Goal: Task Accomplishment & Management: Manage account settings

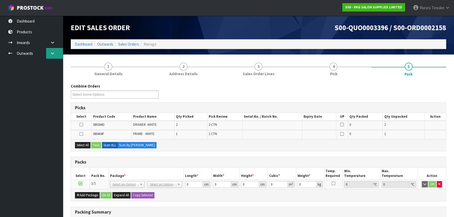
drag, startPoint x: 455, startPoint y: 71, endPoint x: 54, endPoint y: 53, distance: 401.9
click at [54, 53] on icon at bounding box center [52, 53] width 5 height 4
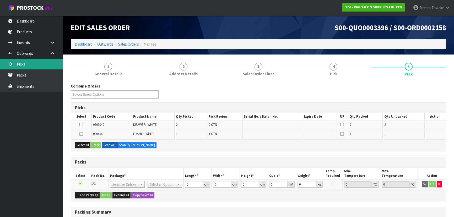
click at [43, 61] on link "Picks" at bounding box center [31, 64] width 63 height 11
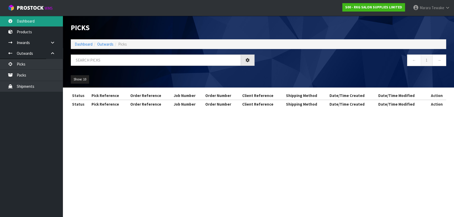
click at [29, 23] on div "Picks Dashboard Outwards Picks ← 1 → Show: 10 5 10 25 50 Status Pick Reference …" at bounding box center [227, 59] width 454 height 118
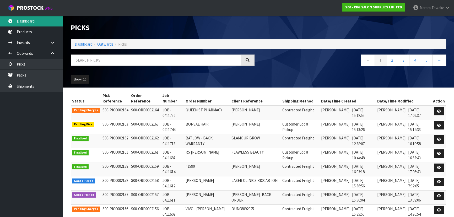
click at [29, 19] on link "Dashboard" at bounding box center [31, 21] width 63 height 11
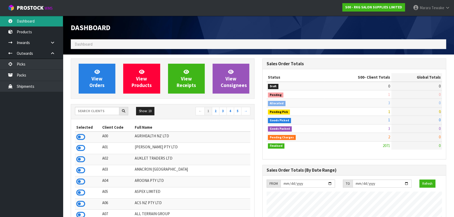
scroll to position [397, 192]
click at [98, 112] on input "text" at bounding box center [97, 111] width 44 height 8
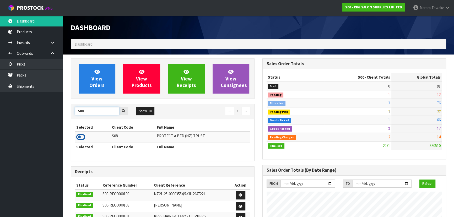
type input "S08"
click at [82, 136] on icon at bounding box center [80, 137] width 9 height 8
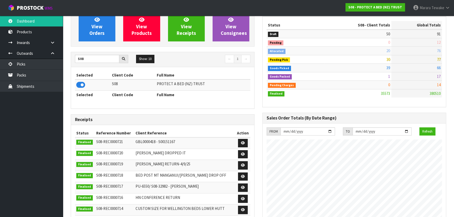
scroll to position [28, 0]
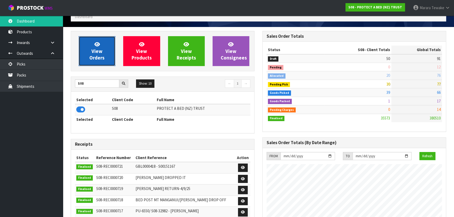
click at [92, 49] on link "View Orders" at bounding box center [97, 51] width 37 height 30
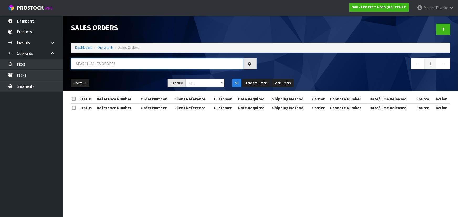
click at [99, 65] on input "text" at bounding box center [157, 63] width 172 height 11
type input "JOB-0411584"
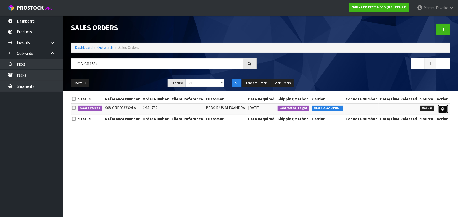
click at [440, 109] on link at bounding box center [443, 109] width 10 height 8
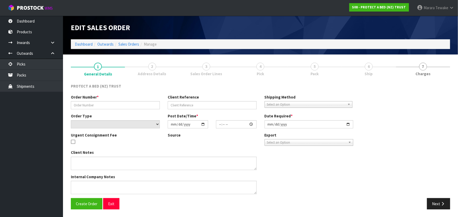
type input "#MAI-732"
select select "number:0"
type input "[DATE]"
type input "13:53:00.000"
type input "[DATE]"
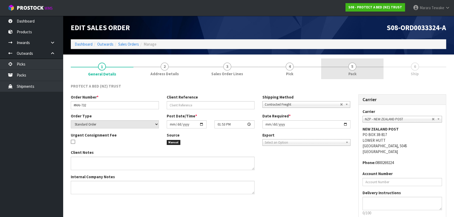
click at [364, 65] on link "5 Pack" at bounding box center [352, 69] width 63 height 21
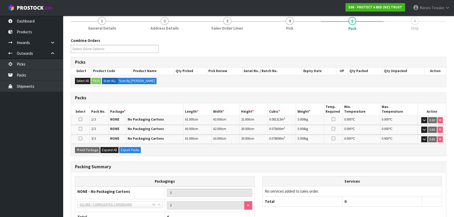
scroll to position [84, 0]
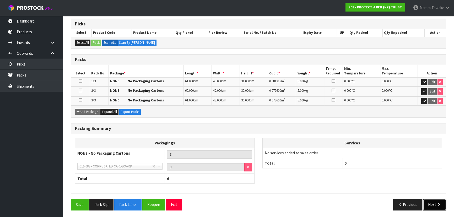
click at [438, 203] on icon "button" at bounding box center [439, 205] width 5 height 4
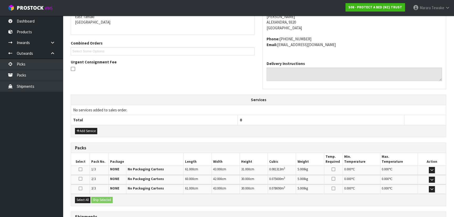
scroll to position [140, 0]
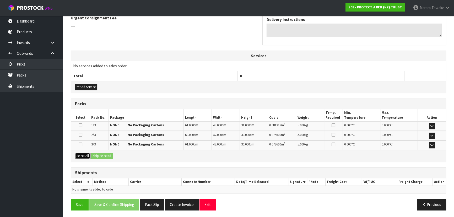
drag, startPoint x: 82, startPoint y: 155, endPoint x: 84, endPoint y: 154, distance: 2.7
click at [82, 155] on button "Select All" at bounding box center [82, 156] width 15 height 6
click at [97, 155] on button "Ship Selected" at bounding box center [102, 156] width 22 height 6
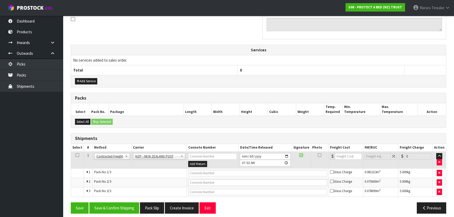
scroll to position [149, 0]
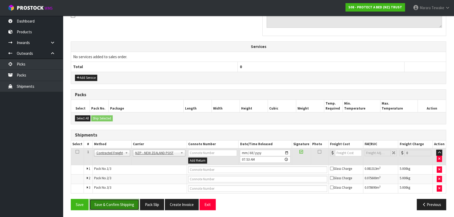
click at [117, 205] on button "Save & Confirm Shipping" at bounding box center [114, 204] width 50 height 11
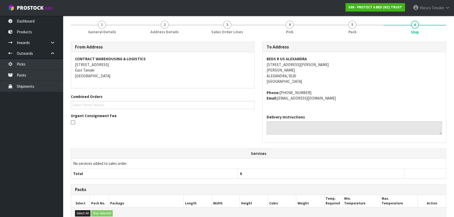
scroll to position [154, 0]
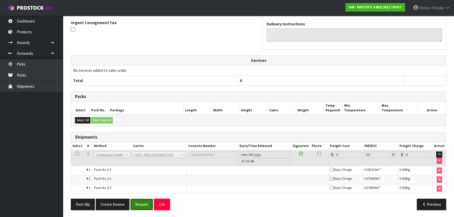
drag, startPoint x: 142, startPoint y: 206, endPoint x: 131, endPoint y: 205, distance: 11.0
click at [141, 206] on button "Reopen" at bounding box center [141, 204] width 23 height 11
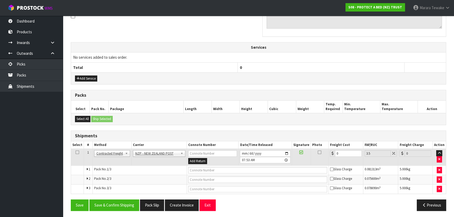
scroll to position [168, 0]
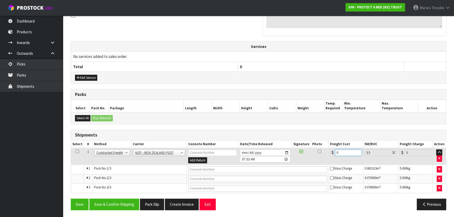
drag, startPoint x: 345, startPoint y: 151, endPoint x: 301, endPoint y: 159, distance: 45.0
click at [328, 148] on tr "1 Client Local Pickup Customer Local Pickup Company Freight Contracted Freight …" at bounding box center [258, 156] width 375 height 17
type input "6"
type input "6.21"
type input "66"
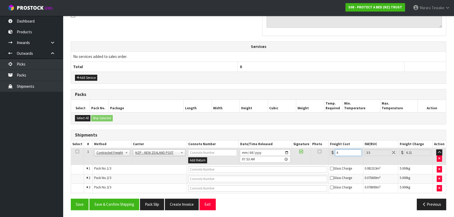
type input "68.31"
type input "66.5"
type input "68.83"
type input "66.50"
click at [114, 207] on button "Save & Confirm Shipping" at bounding box center [114, 204] width 50 height 11
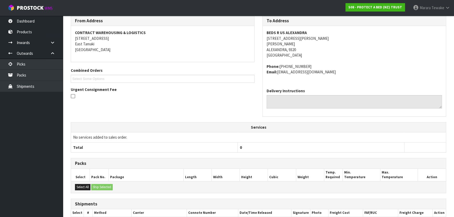
scroll to position [0, 0]
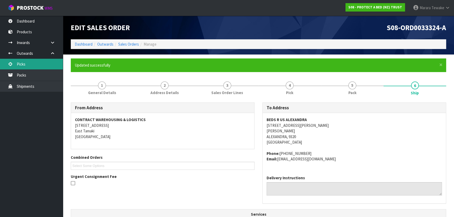
click at [40, 63] on link "Picks" at bounding box center [31, 64] width 63 height 11
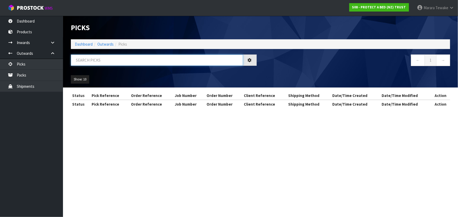
click at [101, 59] on input "text" at bounding box center [157, 60] width 172 height 11
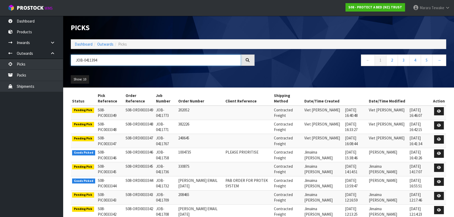
type input "JOB-0411394"
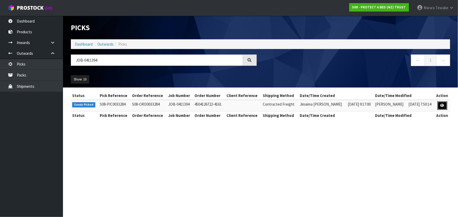
click at [442, 106] on icon at bounding box center [442, 105] width 4 height 3
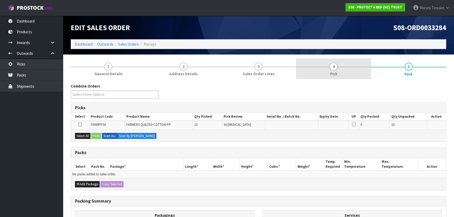
click at [338, 72] on link "4 Pick" at bounding box center [333, 69] width 75 height 21
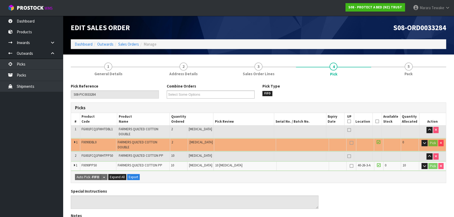
click at [376, 121] on icon at bounding box center [378, 121] width 4 height 0
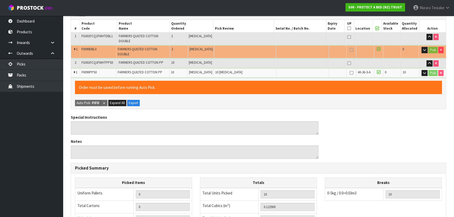
scroll to position [175, 0]
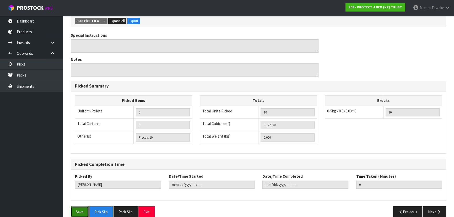
click at [77, 207] on button "Save" at bounding box center [80, 212] width 18 height 11
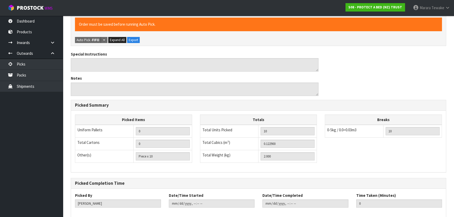
scroll to position [0, 0]
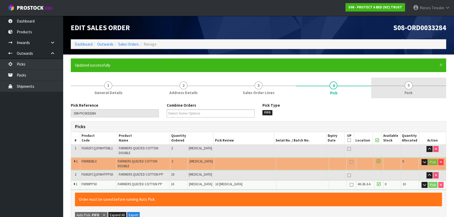
type input "2025-09-10T08:03:01"
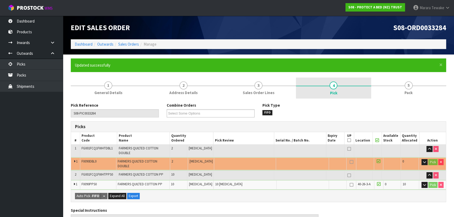
drag, startPoint x: 403, startPoint y: 92, endPoint x: 364, endPoint y: 98, distance: 39.9
click at [403, 92] on link "5 Pack" at bounding box center [409, 88] width 75 height 21
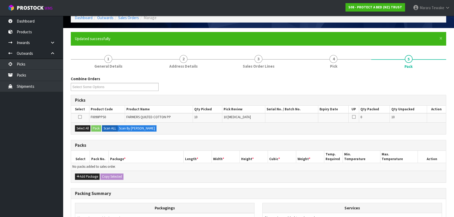
scroll to position [88, 0]
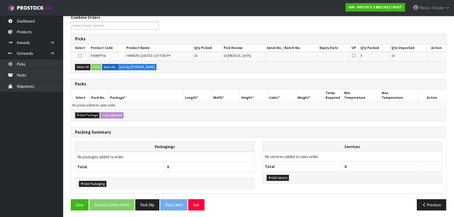
click at [88, 113] on button "Add Package" at bounding box center [87, 115] width 25 height 6
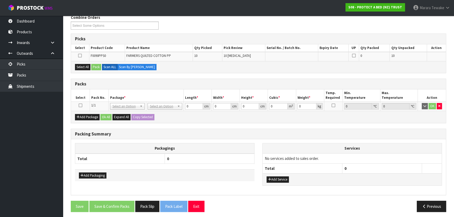
click at [80, 105] on icon at bounding box center [81, 105] width 4 height 0
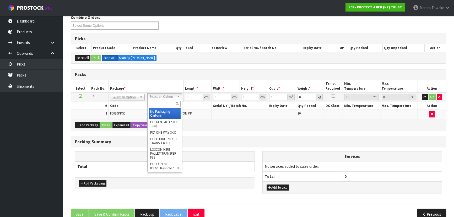
click at [163, 103] on input "text" at bounding box center [165, 104] width 32 height 7
type input "OC"
drag, startPoint x: 166, startPoint y: 115, endPoint x: 166, endPoint y: 112, distance: 3.9
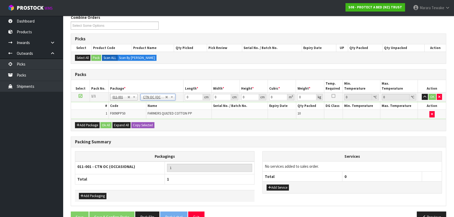
type input "2"
drag, startPoint x: 192, startPoint y: 96, endPoint x: 184, endPoint y: 83, distance: 15.3
click at [184, 90] on table "Select Pack No. Package * Length * Width * Height * Cubic * Weight * Temp. Requ…" at bounding box center [258, 99] width 375 height 39
type input "43"
type input "30"
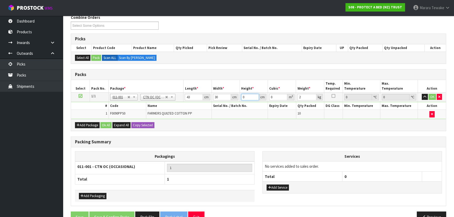
type input "3"
type input "0.00387"
type input "31"
type input "0.03999"
type input "31"
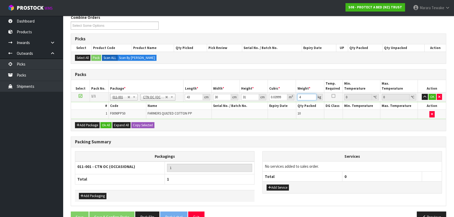
type input "4"
click at [422, 94] on button "button" at bounding box center [425, 97] width 6 height 6
click button "OK" at bounding box center [432, 97] width 7 height 6
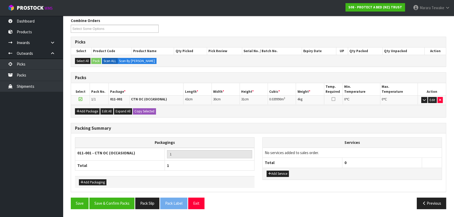
scroll to position [83, 0]
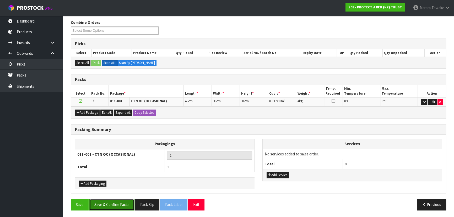
click at [112, 202] on button "Save & Confirm Packs" at bounding box center [111, 204] width 45 height 11
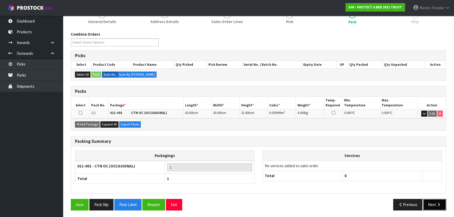
click at [431, 201] on button "Next" at bounding box center [435, 204] width 23 height 11
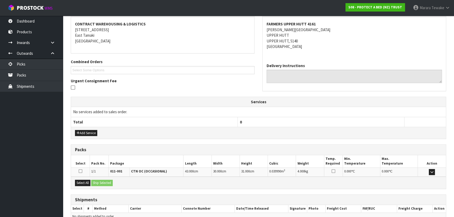
scroll to position [123, 0]
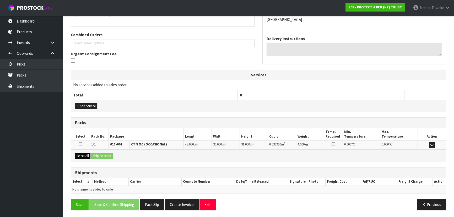
drag, startPoint x: 84, startPoint y: 152, endPoint x: 86, endPoint y: 154, distance: 3.0
click at [85, 154] on div "Select All Ship Selected" at bounding box center [258, 156] width 375 height 12
drag, startPoint x: 85, startPoint y: 156, endPoint x: 93, endPoint y: 155, distance: 8.2
click at [86, 155] on button "Select All" at bounding box center [82, 156] width 15 height 6
click at [97, 155] on button "Ship Selected" at bounding box center [102, 156] width 22 height 6
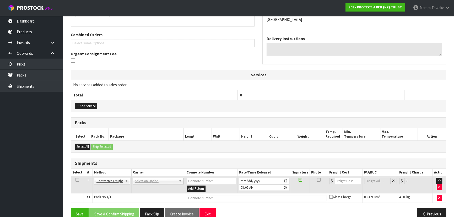
scroll to position [132, 0]
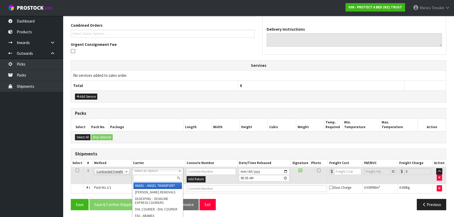
click at [142, 179] on input "text" at bounding box center [158, 178] width 49 height 7
type input "NZP"
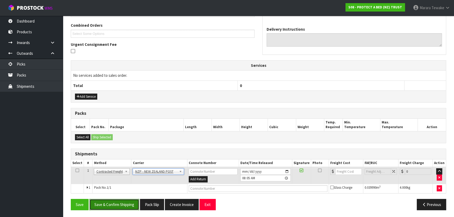
click at [124, 204] on button "Save & Confirm Shipping" at bounding box center [114, 204] width 50 height 11
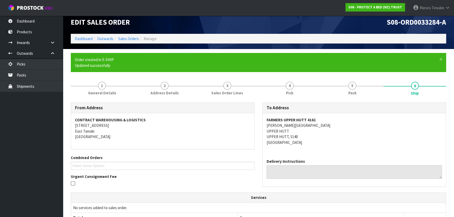
scroll to position [125, 0]
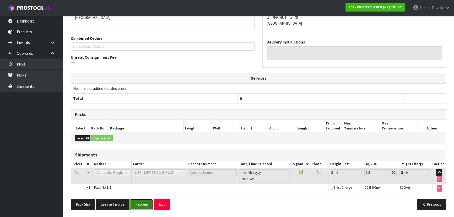
click at [144, 205] on button "Reopen" at bounding box center [141, 204] width 23 height 11
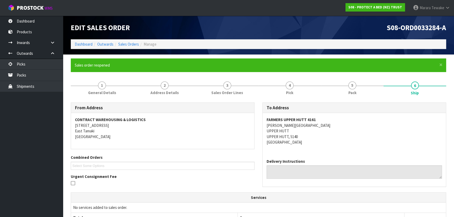
scroll to position [119, 0]
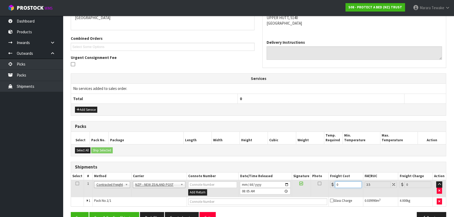
drag, startPoint x: 342, startPoint y: 185, endPoint x: 328, endPoint y: 185, distance: 14.2
click at [328, 186] on tr "1 Client Local Pickup Customer Local Pickup Company Freight Contracted Freight …" at bounding box center [258, 188] width 375 height 17
type input "8"
type input "8.28"
type input "8.4"
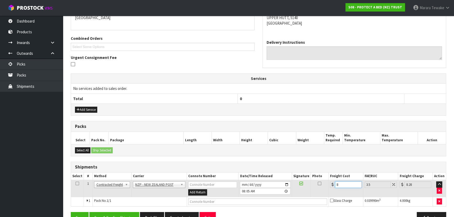
type input "8.69"
type input "8.45"
type input "8.75"
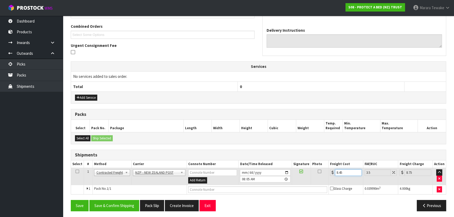
scroll to position [132, 0]
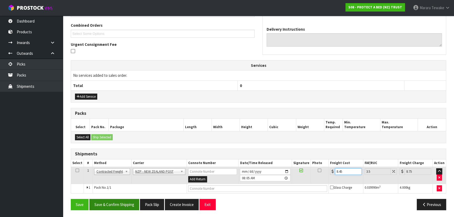
type input "8.45"
click at [123, 207] on button "Save & Confirm Shipping" at bounding box center [114, 204] width 50 height 11
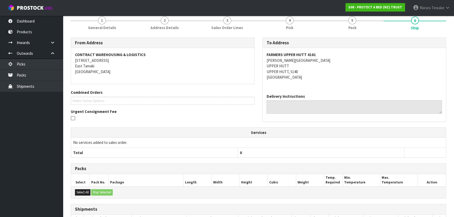
scroll to position [123, 0]
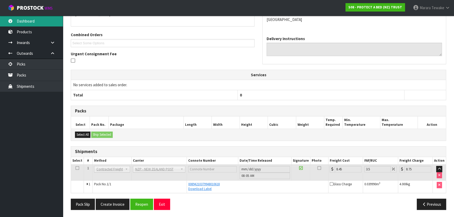
click at [26, 20] on link "Dashboard" at bounding box center [31, 21] width 63 height 11
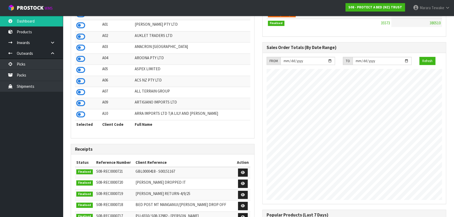
scroll to position [397, 192]
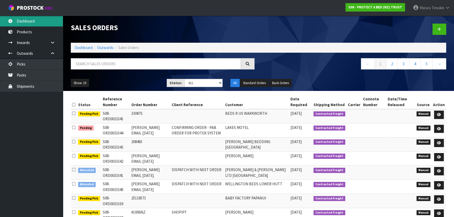
click at [45, 20] on link "Dashboard" at bounding box center [31, 21] width 63 height 11
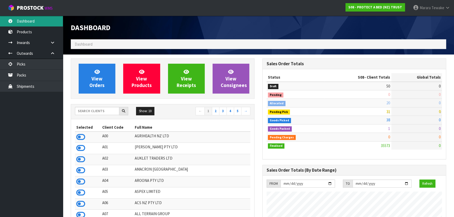
scroll to position [397, 192]
click at [108, 112] on input "text" at bounding box center [97, 111] width 44 height 8
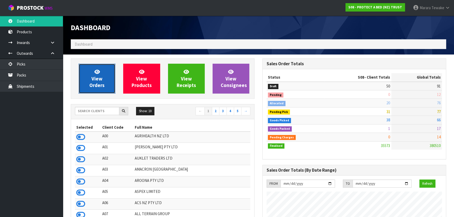
click at [94, 76] on span "View Orders" at bounding box center [96, 79] width 15 height 20
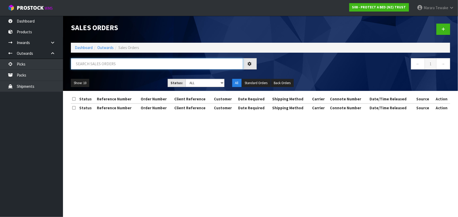
click at [105, 67] on input "text" at bounding box center [157, 63] width 172 height 11
type input "JOB-0411584"
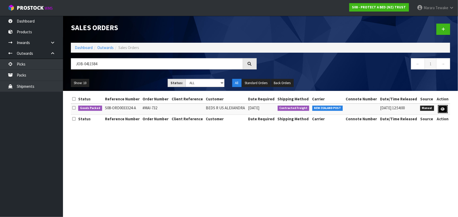
click at [439, 109] on link at bounding box center [443, 109] width 10 height 8
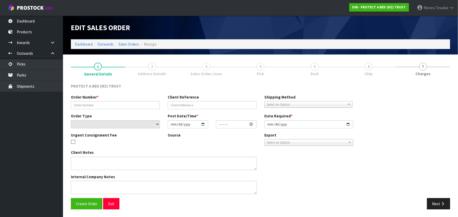
type input "#MAI-732"
select select "number:0"
type input "[DATE]"
type input "13:53:00.000"
type input "[DATE]"
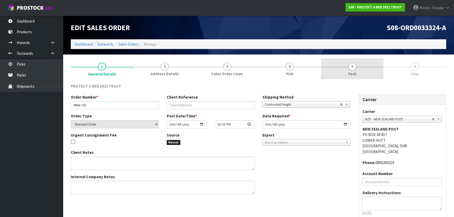
click at [355, 73] on span "Pack" at bounding box center [353, 74] width 8 height 6
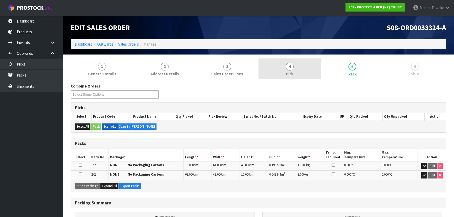
click at [303, 73] on link "4 Pick" at bounding box center [290, 69] width 63 height 21
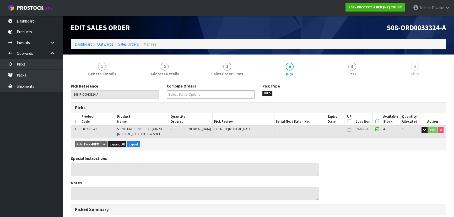
click at [376, 122] on icon at bounding box center [378, 121] width 4 height 0
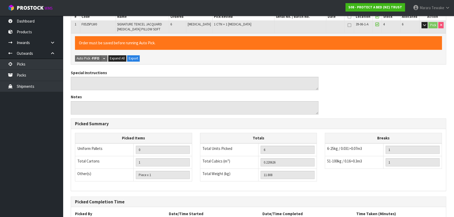
scroll to position [150, 0]
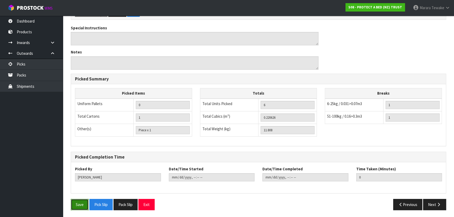
click at [76, 202] on button "Save" at bounding box center [80, 204] width 18 height 11
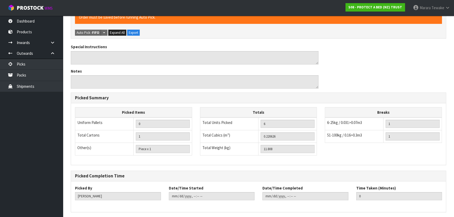
scroll to position [0, 0]
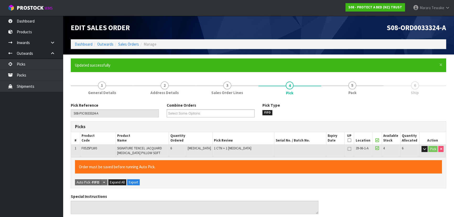
type input "[PERSON_NAME]"
type input "2025-09-10T07:35:18"
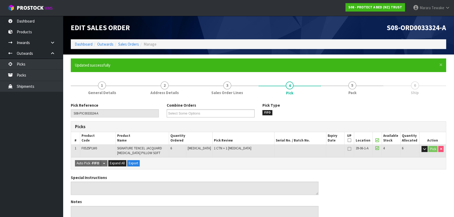
click at [421, 90] on link "6 Ship" at bounding box center [415, 88] width 63 height 21
click at [355, 86] on span "5" at bounding box center [353, 86] width 8 height 8
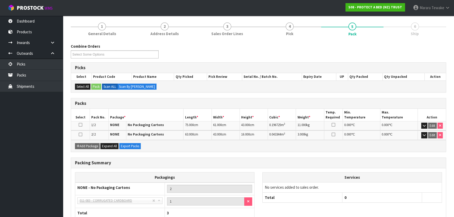
scroll to position [93, 0]
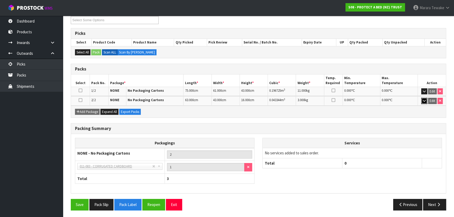
click at [425, 100] on icon "button" at bounding box center [424, 100] width 3 height 3
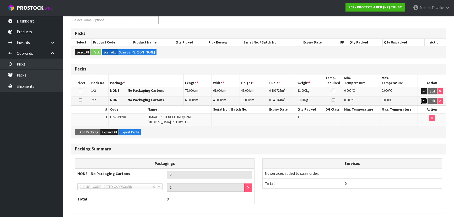
click at [425, 100] on icon "button" at bounding box center [424, 100] width 3 height 3
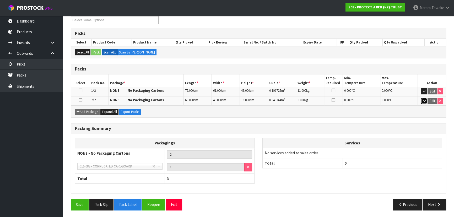
click at [425, 100] on icon "button" at bounding box center [424, 100] width 3 height 3
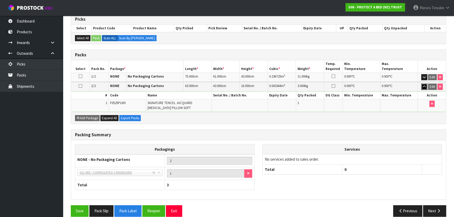
scroll to position [114, 0]
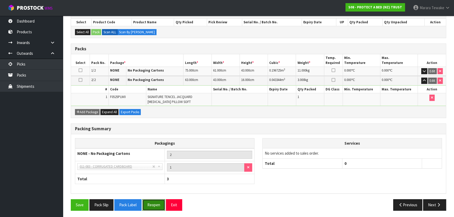
click at [160, 204] on button "Reopen" at bounding box center [153, 204] width 23 height 11
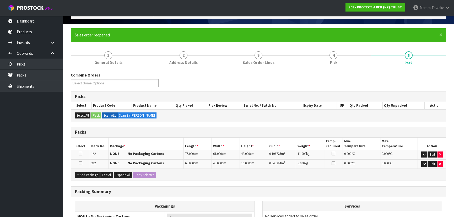
scroll to position [71, 0]
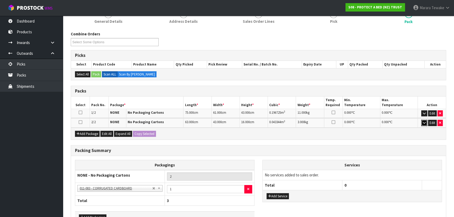
click at [425, 122] on icon "button" at bounding box center [424, 122] width 3 height 3
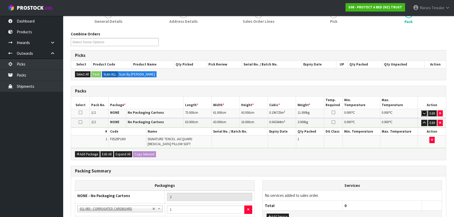
click at [423, 110] on button "button" at bounding box center [425, 113] width 6 height 6
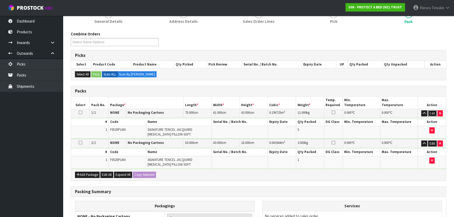
click at [433, 113] on button "Edit" at bounding box center [432, 113] width 9 height 6
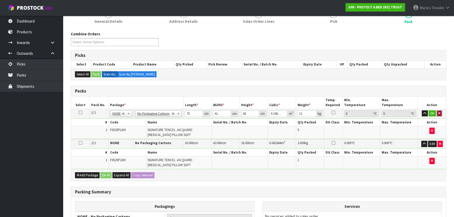
click at [439, 114] on icon "button" at bounding box center [440, 113] width 2 height 3
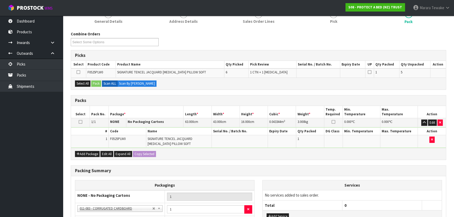
click at [81, 122] on icon at bounding box center [81, 122] width 4 height 0
click at [85, 84] on button "Select All" at bounding box center [82, 84] width 15 height 6
click at [94, 86] on button "Pack" at bounding box center [96, 84] width 10 height 6
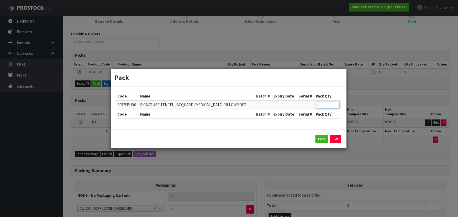
drag, startPoint x: 326, startPoint y: 106, endPoint x: 311, endPoint y: 99, distance: 16.9
click at [315, 100] on table "Code Name Batch # Expiry Date Serial # Pack Qty F0525PLW0 SIGNATURE TENCEL JACQ…" at bounding box center [228, 105] width 225 height 27
type input "1"
click button "Pack" at bounding box center [321, 139] width 13 height 8
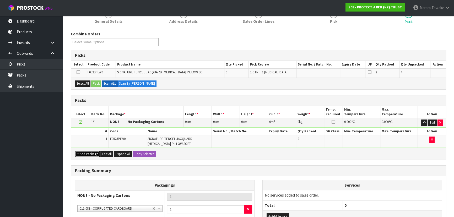
click at [85, 151] on button "Add Package" at bounding box center [87, 154] width 25 height 6
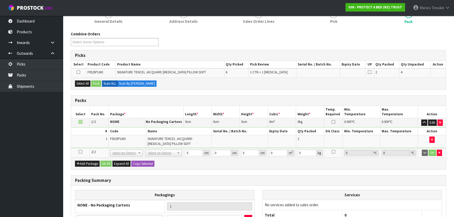
click at [81, 152] on icon at bounding box center [81, 152] width 4 height 0
drag, startPoint x: 84, startPoint y: 82, endPoint x: 91, endPoint y: 81, distance: 6.8
click at [84, 81] on button "Select All" at bounding box center [82, 84] width 15 height 6
click at [93, 83] on button "Pack" at bounding box center [96, 84] width 10 height 6
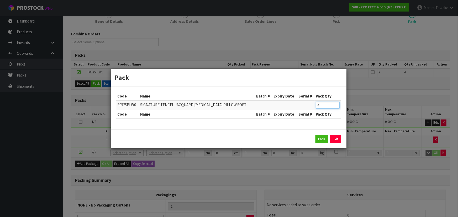
drag, startPoint x: 313, startPoint y: 105, endPoint x: 301, endPoint y: 95, distance: 15.5
click at [303, 100] on table "Code Name Batch # Expiry Date Serial # Pack Qty F0525PLW0 SIGNATURE TENCEL JACQ…" at bounding box center [228, 105] width 225 height 27
type input "2"
click button "Pack" at bounding box center [321, 139] width 13 height 8
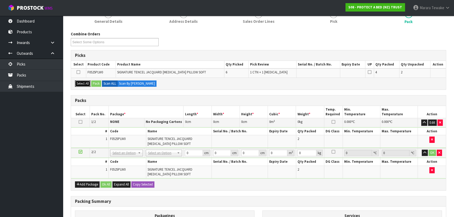
click at [81, 83] on button "Select All" at bounding box center [82, 84] width 15 height 6
click at [86, 183] on button "Add Package" at bounding box center [87, 185] width 25 height 6
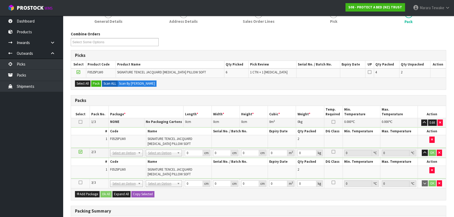
click at [81, 183] on icon at bounding box center [81, 183] width 4 height 0
click at [98, 82] on button "Pack" at bounding box center [96, 84] width 10 height 6
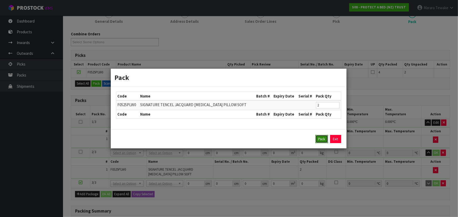
click at [317, 136] on button "Pack" at bounding box center [321, 139] width 13 height 8
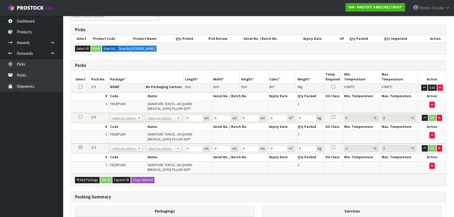
scroll to position [143, 0]
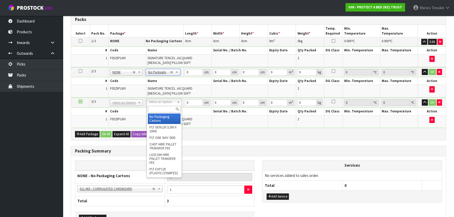
click at [163, 113] on div at bounding box center [164, 109] width 35 height 9
type input "3"
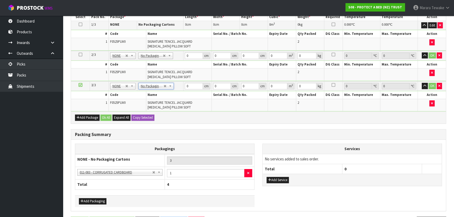
scroll to position [177, 0]
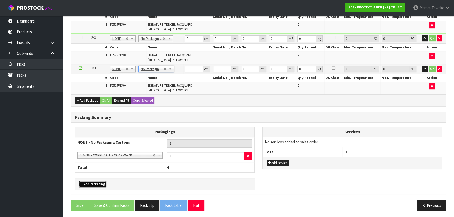
click at [95, 181] on button "Add Packaging" at bounding box center [93, 184] width 28 height 6
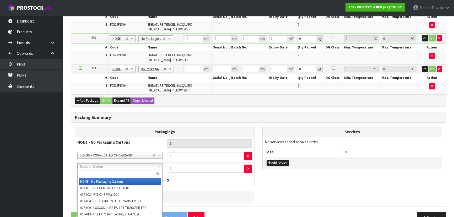
drag, startPoint x: 98, startPoint y: 173, endPoint x: 99, endPoint y: 176, distance: 2.8
click at [99, 173] on input "text" at bounding box center [120, 174] width 83 height 7
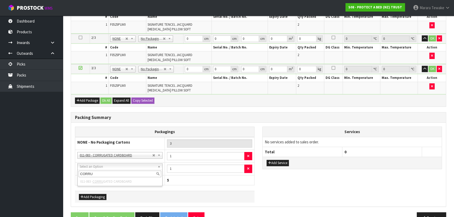
type input "CORRU"
click at [122, 181] on li "011-083 - CORRU GATED CARDBOARD" at bounding box center [120, 181] width 83 height 7
drag, startPoint x: 248, startPoint y: 169, endPoint x: 235, endPoint y: 168, distance: 13.2
click at [247, 169] on button "button" at bounding box center [249, 169] width 8 height 8
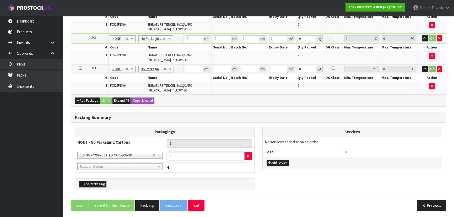
drag, startPoint x: 177, startPoint y: 156, endPoint x: 165, endPoint y: 151, distance: 13.1
click at [165, 152] on td "1" at bounding box center [210, 156] width 90 height 13
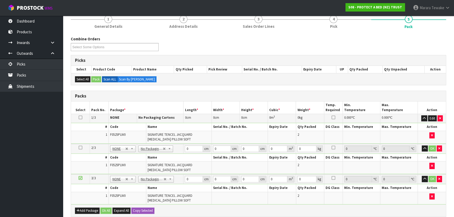
scroll to position [81, 0]
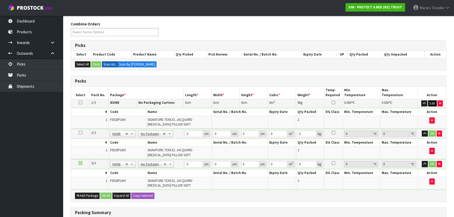
type input "3"
click at [432, 103] on button "Edit" at bounding box center [432, 103] width 9 height 6
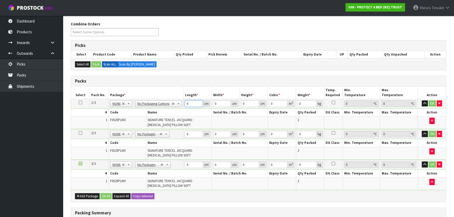
drag, startPoint x: 189, startPoint y: 101, endPoint x: 183, endPoint y: 100, distance: 6.6
click at [183, 100] on tr "1/3 NONE 007-001 007-002 007-004 007-009 007-013 007-014 007-015 007-017 007-01…" at bounding box center [258, 103] width 375 height 9
type input "61"
type input "43"
type input "3"
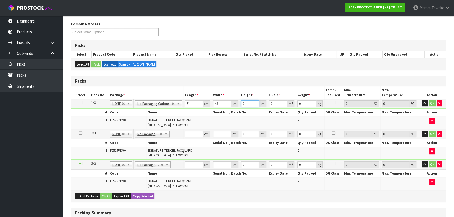
type input "0.007869"
type input "31"
type input "0.081313"
type input "31"
type input "5"
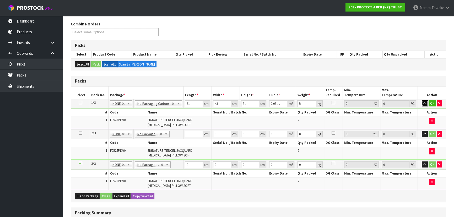
click at [422, 100] on button "button" at bounding box center [425, 103] width 6 height 6
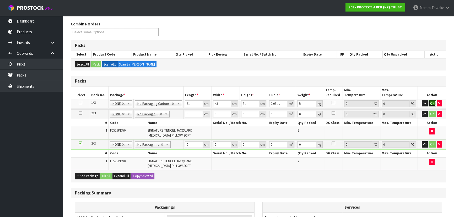
click button "OK" at bounding box center [432, 103] width 7 height 6
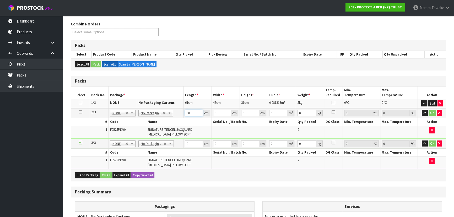
type input "60"
type input "42"
type input "3"
type input "0.00756"
type input "30"
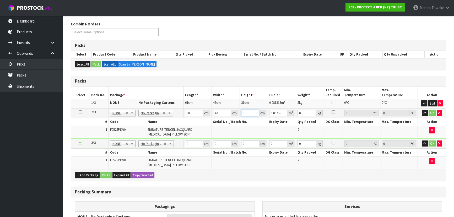
type input "0.0756"
type input "30"
type input "5"
click at [422, 110] on button "button" at bounding box center [425, 113] width 6 height 6
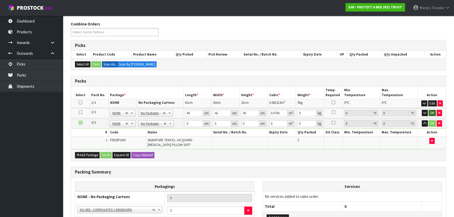
click button "OK" at bounding box center [432, 113] width 7 height 6
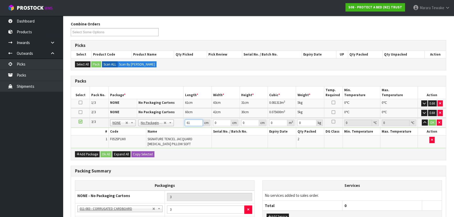
type input "61"
type input "43"
type input "3"
type input "0.007869"
type input "30"
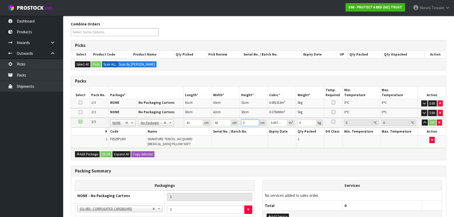
type input "0.07869"
type input "30"
type input "5"
click at [422, 120] on button "button" at bounding box center [425, 123] width 6 height 6
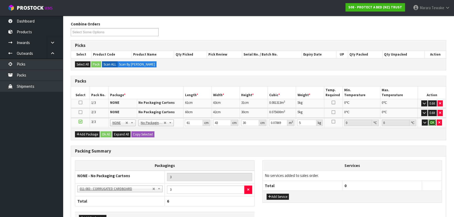
click button "OK" at bounding box center [432, 123] width 7 height 6
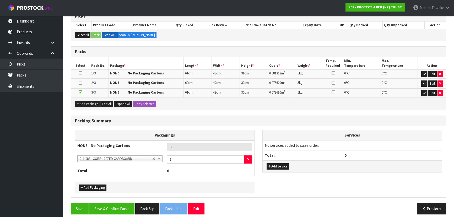
scroll to position [145, 0]
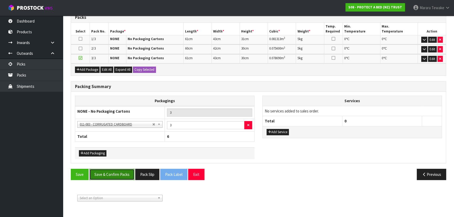
click at [119, 169] on button "Save & Confirm Packs" at bounding box center [111, 174] width 45 height 11
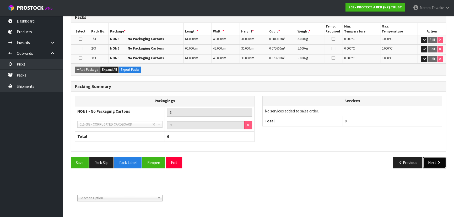
click at [439, 161] on icon "button" at bounding box center [439, 163] width 5 height 4
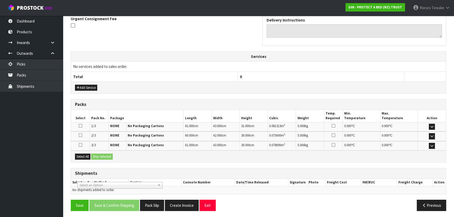
scroll to position [158, 0]
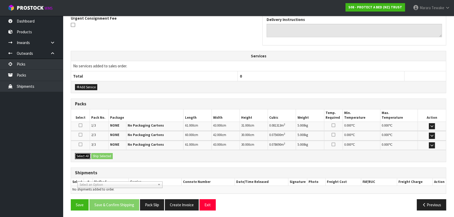
click at [82, 156] on button "Select All" at bounding box center [82, 156] width 15 height 6
click at [93, 155] on button "Ship Selected" at bounding box center [102, 156] width 22 height 6
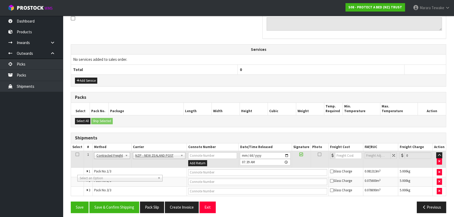
scroll to position [168, 0]
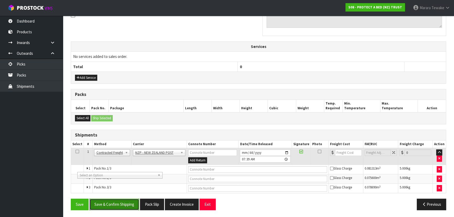
click at [122, 204] on button "Save & Confirm Shipping" at bounding box center [114, 204] width 50 height 11
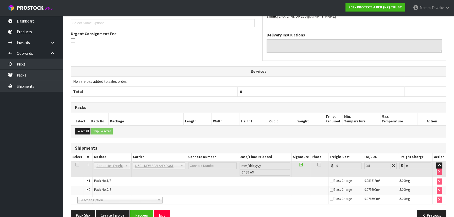
scroll to position [154, 0]
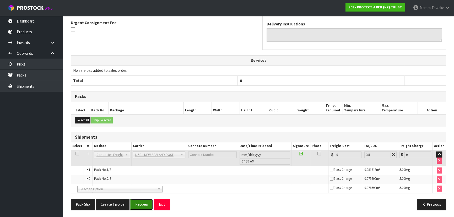
click at [146, 203] on button "Reopen" at bounding box center [141, 204] width 23 height 11
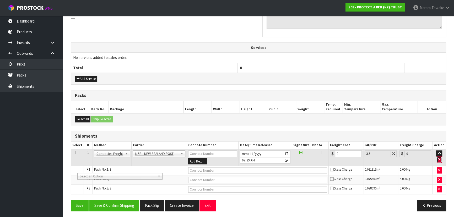
click at [440, 160] on icon "button" at bounding box center [440, 159] width 2 height 3
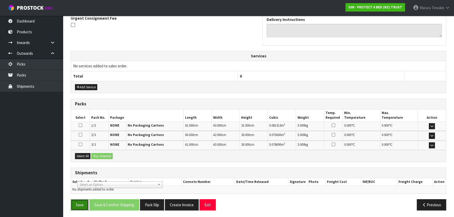
click at [79, 203] on button "Save" at bounding box center [80, 204] width 18 height 11
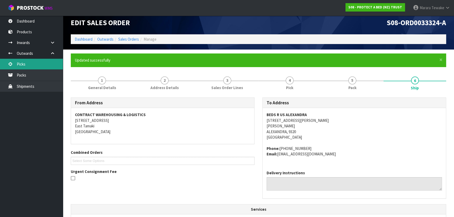
scroll to position [0, 0]
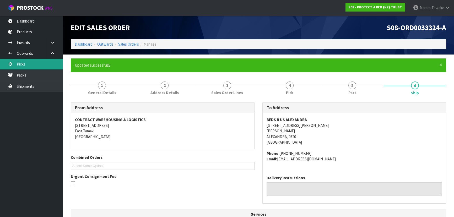
click at [41, 63] on link "Picks" at bounding box center [31, 64] width 63 height 11
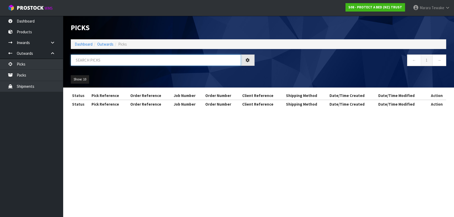
click at [104, 63] on input "text" at bounding box center [156, 60] width 170 height 11
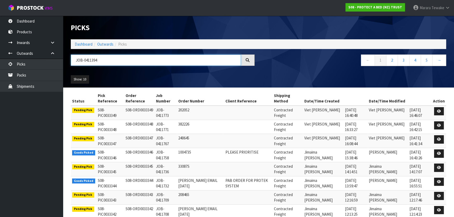
type input "JOB-0411394"
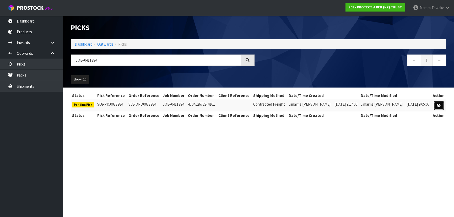
click at [438, 107] on icon at bounding box center [439, 105] width 4 height 3
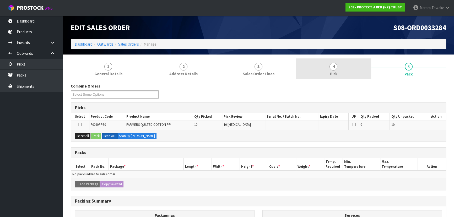
click at [353, 73] on link "4 Pick" at bounding box center [333, 69] width 75 height 21
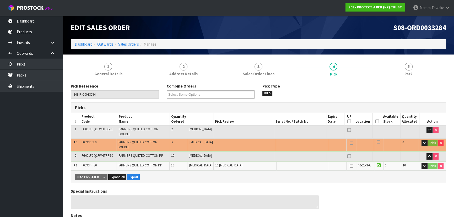
click at [376, 121] on icon at bounding box center [378, 121] width 4 height 0
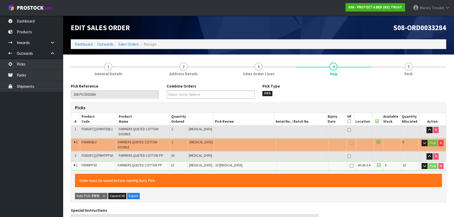
scroll to position [175, 0]
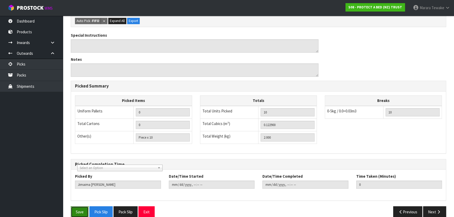
click at [78, 207] on button "Save" at bounding box center [80, 212] width 18 height 11
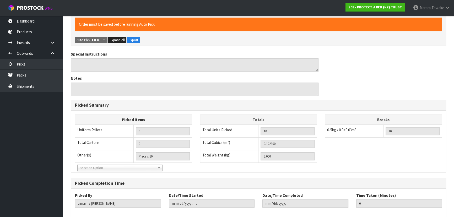
scroll to position [0, 0]
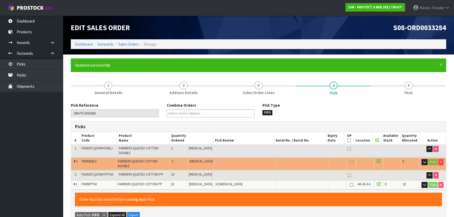
type input "[PERSON_NAME]"
type input "2025-09-10T07:50:14"
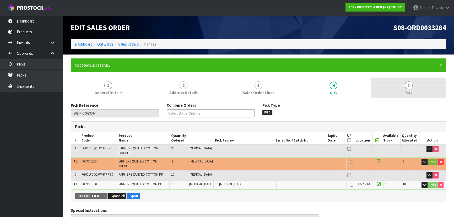
click at [413, 91] on link "5 Pack" at bounding box center [409, 88] width 75 height 21
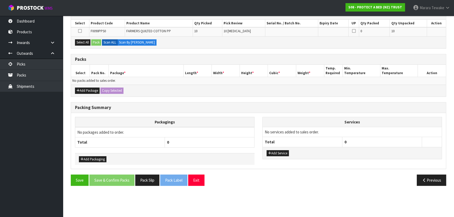
scroll to position [119, 0]
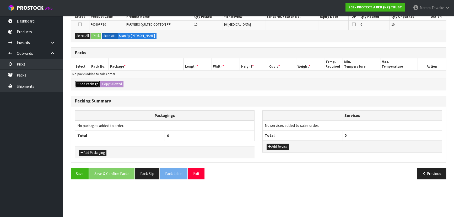
click at [92, 81] on button "Add Package" at bounding box center [87, 84] width 25 height 6
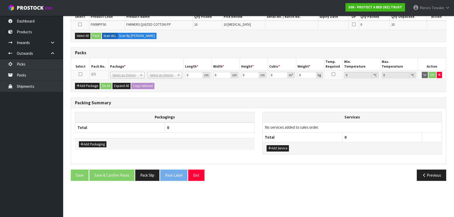
click at [81, 74] on icon at bounding box center [81, 74] width 4 height 0
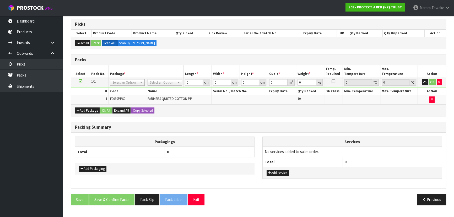
scroll to position [95, 0]
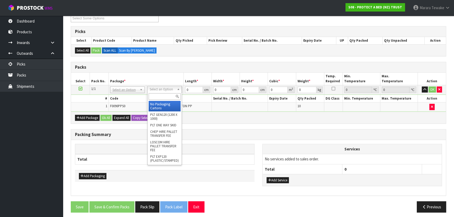
click at [164, 96] on input "text" at bounding box center [165, 96] width 32 height 7
type input "OC"
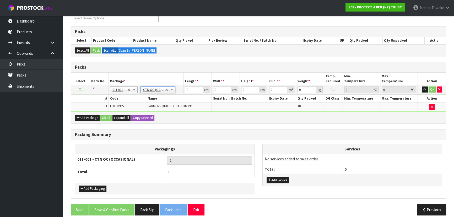
type input "2"
drag, startPoint x: 190, startPoint y: 88, endPoint x: 171, endPoint y: 66, distance: 28.4
click at [179, 83] on table "Select Pack No. Package * Length * Width * Height * Cubic * Weight * Temp. Requ…" at bounding box center [258, 92] width 375 height 39
type input "41"
type input "27"
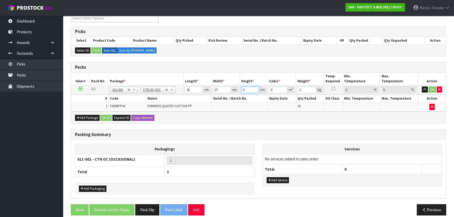
type input "2"
type input "0.002214"
type input "27"
type input "0.029889"
type input "27"
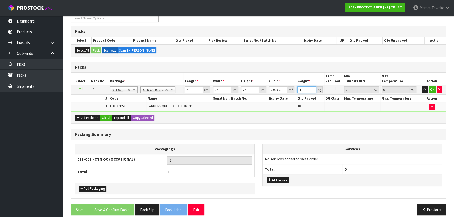
type input "4"
click at [422, 87] on button "button" at bounding box center [425, 90] width 6 height 6
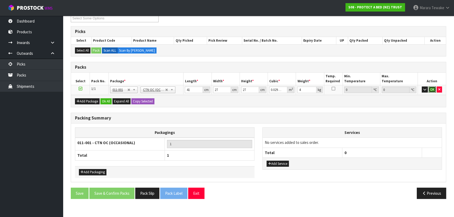
click button "OK" at bounding box center [432, 90] width 7 height 6
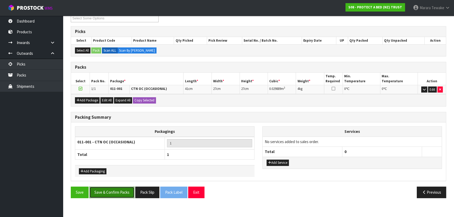
click at [115, 188] on button "Save & Confirm Packs" at bounding box center [111, 192] width 45 height 11
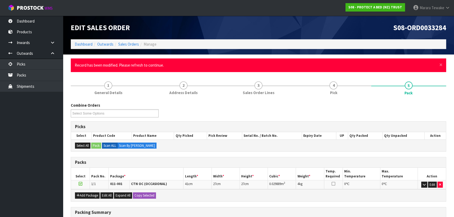
drag, startPoint x: 62, startPoint y: 164, endPoint x: 31, endPoint y: 131, distance: 44.7
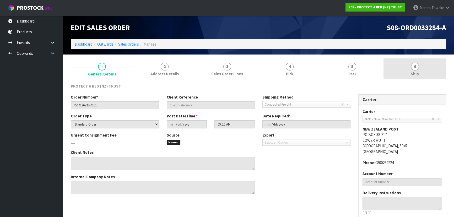
click at [420, 72] on link "6 Ship" at bounding box center [415, 69] width 63 height 21
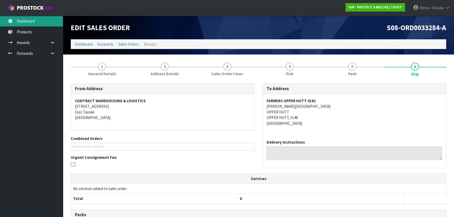
click at [37, 18] on link "Dashboard" at bounding box center [31, 21] width 63 height 11
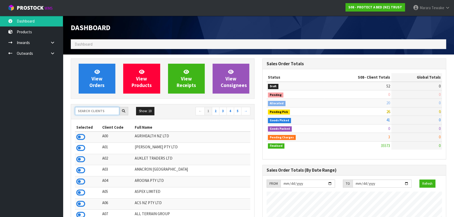
scroll to position [397, 192]
click at [115, 110] on input "text" at bounding box center [97, 111] width 44 height 8
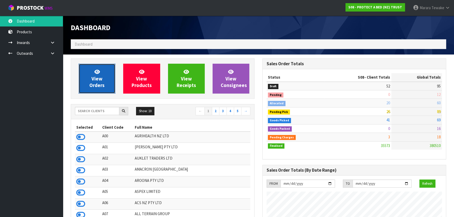
click at [92, 77] on link "View Orders" at bounding box center [97, 79] width 37 height 30
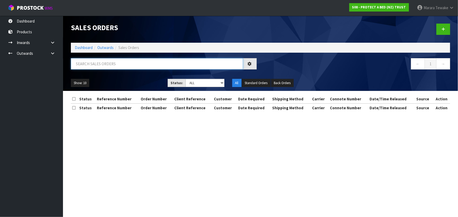
click at [112, 62] on input "text" at bounding box center [157, 63] width 172 height 11
type input "JOB-0411408"
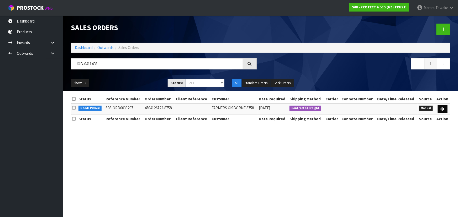
click at [437, 108] on td at bounding box center [442, 109] width 15 height 11
click at [445, 109] on link at bounding box center [443, 109] width 10 height 8
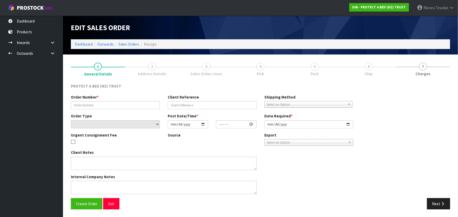
type input "4504126722-8758"
select select "number:0"
type input "[DATE]"
type input "09:28:00.000"
type input "[DATE]"
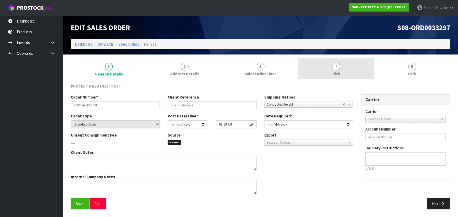
click at [350, 63] on link "4 Pick" at bounding box center [336, 69] width 76 height 21
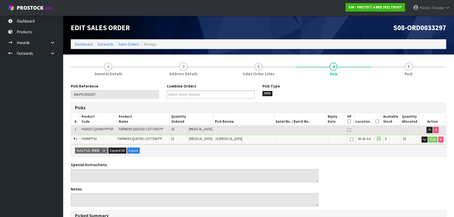
click at [376, 121] on icon at bounding box center [378, 121] width 4 height 0
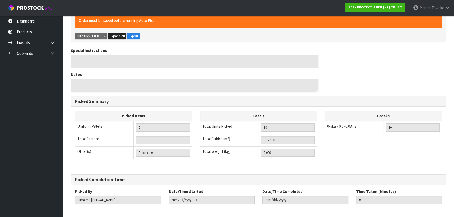
scroll to position [156, 0]
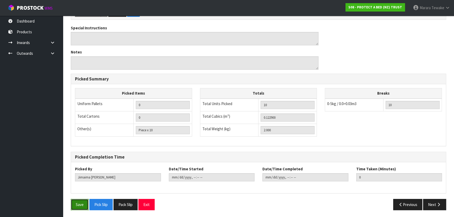
click at [78, 202] on button "Save" at bounding box center [80, 204] width 18 height 11
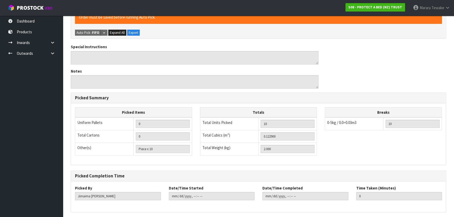
scroll to position [0, 0]
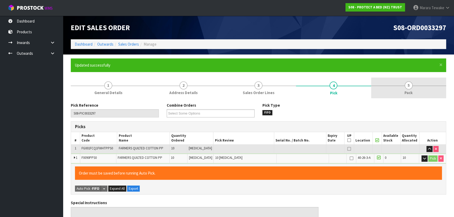
type input "[PERSON_NAME]"
type input "[DATE]T08:15:47"
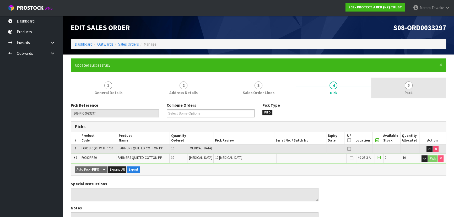
click at [412, 84] on span "5" at bounding box center [409, 86] width 8 height 8
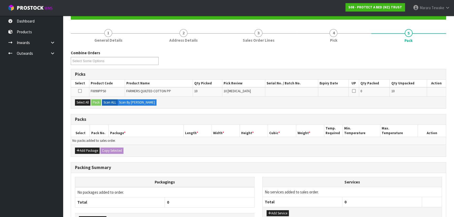
scroll to position [88, 0]
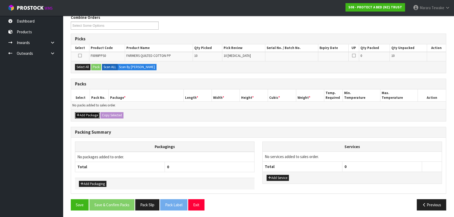
click at [86, 114] on button "Add Package" at bounding box center [87, 115] width 25 height 6
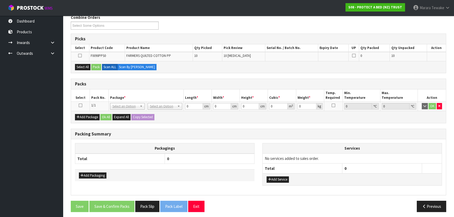
drag, startPoint x: 79, startPoint y: 106, endPoint x: 81, endPoint y: 104, distance: 3.2
click at [79, 105] on icon at bounding box center [81, 105] width 4 height 0
click at [84, 65] on button "Select All" at bounding box center [82, 67] width 15 height 6
click at [95, 64] on button "Pack" at bounding box center [96, 67] width 10 height 6
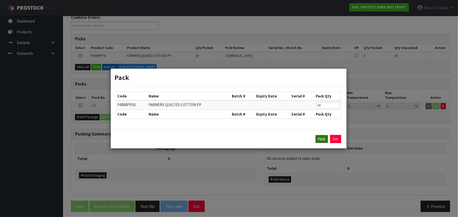
drag, startPoint x: 318, startPoint y: 140, endPoint x: 314, endPoint y: 138, distance: 4.3
click at [318, 140] on button "Pack" at bounding box center [321, 139] width 13 height 8
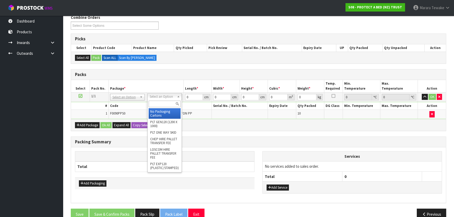
click at [165, 105] on input "text" at bounding box center [165, 104] width 32 height 7
type input "OC"
drag, startPoint x: 163, startPoint y: 113, endPoint x: 170, endPoint y: 110, distance: 7.3
type input "2"
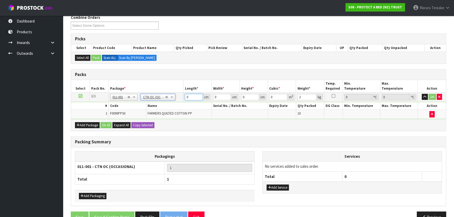
drag, startPoint x: 193, startPoint y: 97, endPoint x: 178, endPoint y: 79, distance: 22.4
click at [182, 89] on table "Select Pack No. Package * Length * Width * Height * Cubic * Weight * Temp. Requ…" at bounding box center [258, 99] width 375 height 39
type input "41"
type input "27"
type input "2"
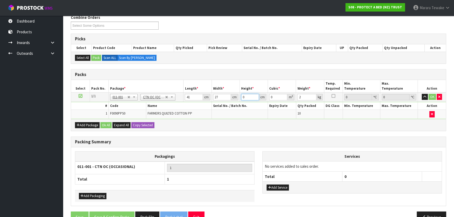
type input "0.002214"
type input "27"
type input "0.029889"
type input "27"
type input "4"
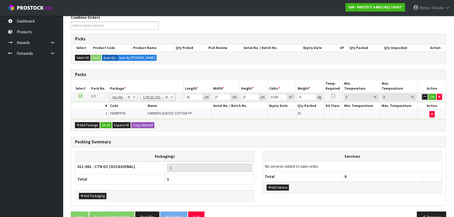
click at [422, 94] on button "button" at bounding box center [425, 97] width 6 height 6
click button "OK" at bounding box center [432, 97] width 7 height 6
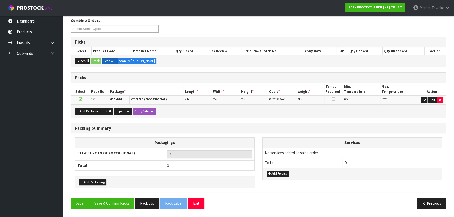
scroll to position [83, 0]
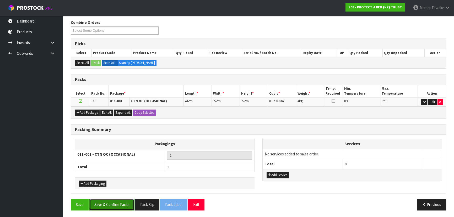
click at [125, 202] on button "Save & Confirm Packs" at bounding box center [111, 204] width 45 height 11
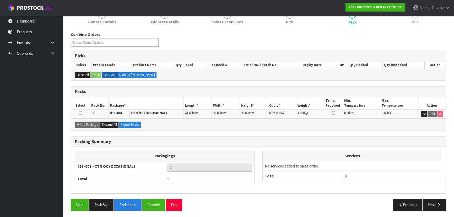
scroll to position [71, 0]
click at [440, 205] on button "Next" at bounding box center [435, 204] width 23 height 11
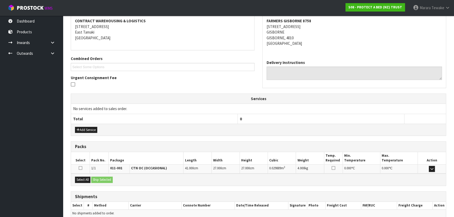
scroll to position [123, 0]
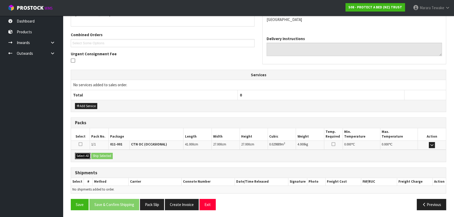
click at [87, 155] on button "Select All" at bounding box center [82, 156] width 15 height 6
click at [108, 155] on button "Ship Selected" at bounding box center [102, 156] width 22 height 6
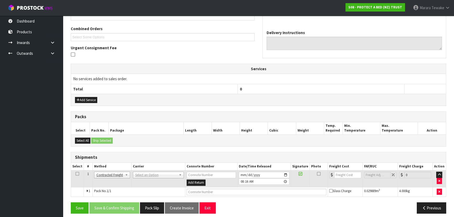
scroll to position [132, 0]
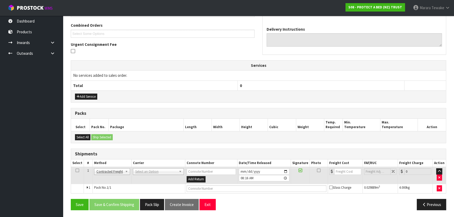
click at [158, 174] on td "ANGEL - ANGEL TRANSPORT [PERSON_NAME] REMOVALS DEAEXPAKL - DEADLINE EXPRESS COU…" at bounding box center [158, 175] width 54 height 17
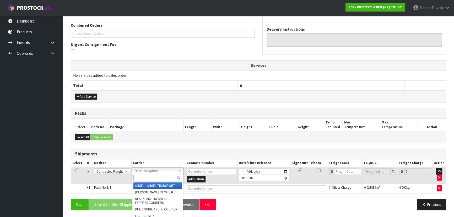
click at [160, 178] on input "text" at bounding box center [158, 178] width 49 height 7
type input "NZP"
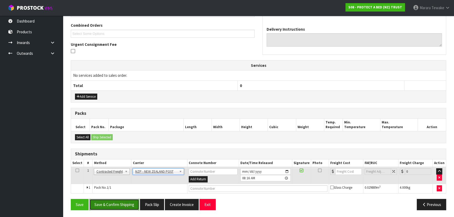
drag, startPoint x: 132, startPoint y: 204, endPoint x: 111, endPoint y: 199, distance: 21.8
click at [132, 203] on button "Save & Confirm Shipping" at bounding box center [114, 204] width 50 height 11
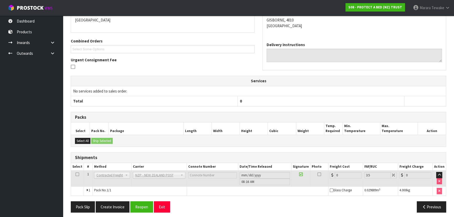
scroll to position [125, 0]
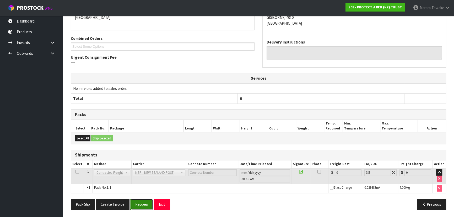
click at [142, 203] on button "Reopen" at bounding box center [141, 204] width 23 height 11
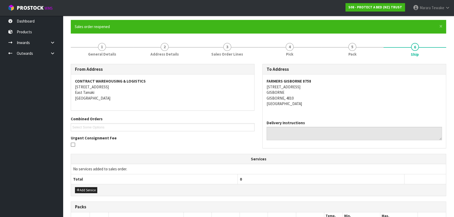
scroll to position [132, 0]
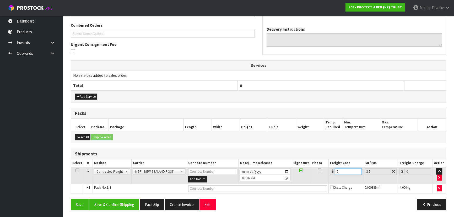
drag, startPoint x: 341, startPoint y: 172, endPoint x: 331, endPoint y: 171, distance: 10.1
click at [332, 171] on div "0" at bounding box center [346, 171] width 32 height 7
type input "8"
type input "8.28"
type input "8.4"
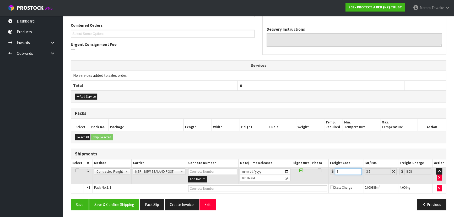
type input "8.69"
type input "8.45"
type input "8.75"
type input "8.45"
click at [114, 202] on button "Save & Confirm Shipping" at bounding box center [114, 204] width 50 height 11
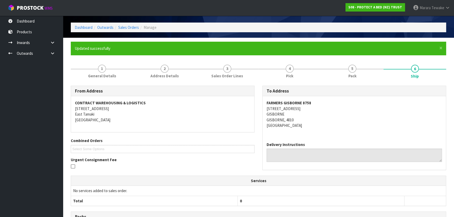
scroll to position [0, 0]
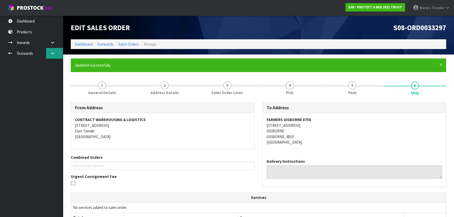
click at [53, 51] on icon at bounding box center [52, 53] width 5 height 4
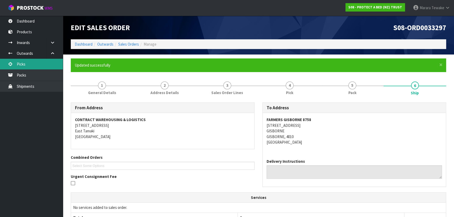
click at [44, 61] on link "Picks" at bounding box center [31, 64] width 63 height 11
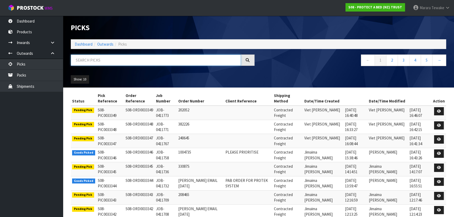
click at [81, 62] on input "text" at bounding box center [156, 60] width 170 height 11
type input "JOB-0411382"
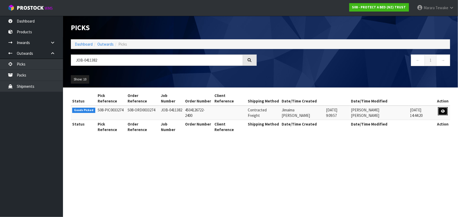
click at [442, 110] on icon at bounding box center [443, 111] width 4 height 3
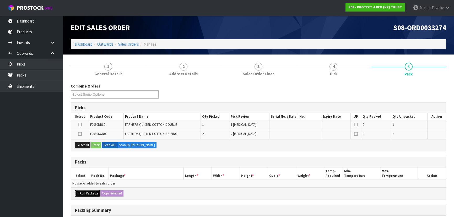
drag, startPoint x: 88, startPoint y: 192, endPoint x: 87, endPoint y: 189, distance: 2.7
click at [88, 191] on button "Add Package" at bounding box center [87, 194] width 25 height 6
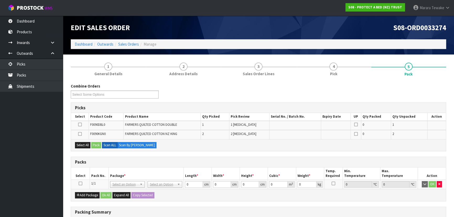
click at [79, 184] on icon at bounding box center [81, 184] width 4 height 0
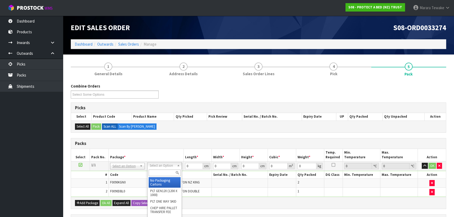
click at [159, 172] on input "text" at bounding box center [165, 173] width 32 height 7
type input "OC"
type input "5.22"
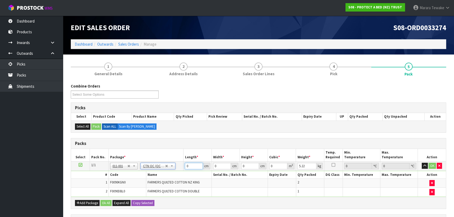
click at [183, 164] on tr "1/1 NONE 007-001 007-002 007-004 007-009 007-013 007-014 007-015 007-017 007-01…" at bounding box center [258, 165] width 375 height 9
type input "57"
type input "41"
type input "3"
type input "0.007011"
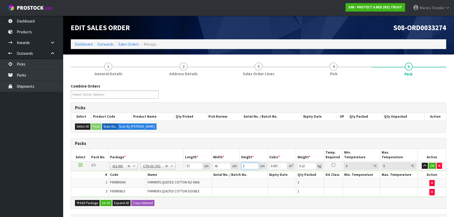
type input "31"
type input "0.072447"
type input "31"
type input "6"
click at [422, 163] on button "button" at bounding box center [425, 166] width 6 height 6
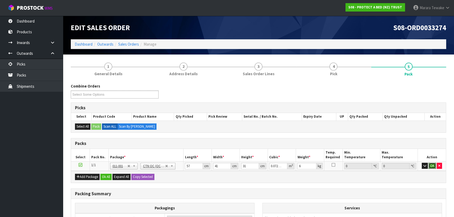
click button "OK" at bounding box center [432, 166] width 7 height 6
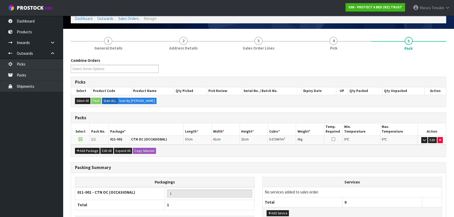
scroll to position [64, 0]
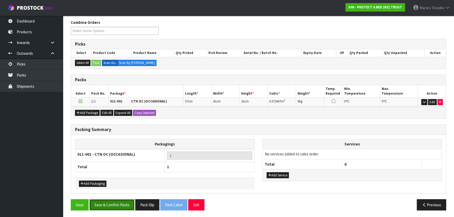
click at [120, 202] on button "Save & Confirm Packs" at bounding box center [111, 204] width 45 height 11
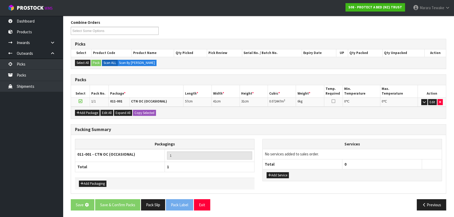
scroll to position [0, 0]
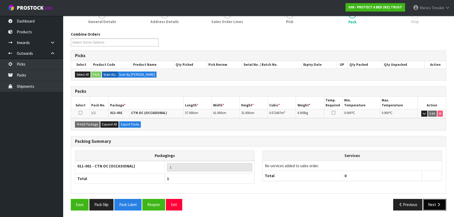
click at [437, 206] on button "Next" at bounding box center [435, 204] width 23 height 11
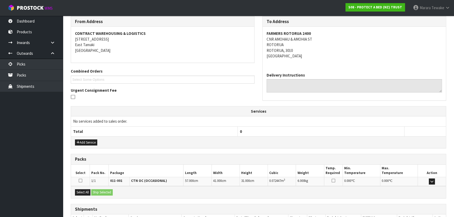
scroll to position [123, 0]
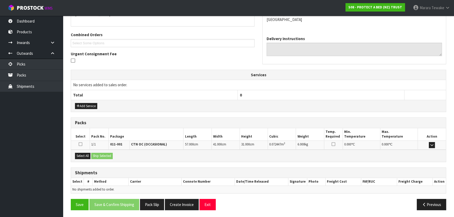
drag, startPoint x: 82, startPoint y: 159, endPoint x: 90, endPoint y: 157, distance: 8.7
click at [82, 159] on div "Select All Ship Selected" at bounding box center [258, 156] width 375 height 12
click at [87, 156] on button "Select All" at bounding box center [82, 156] width 15 height 6
click at [99, 155] on button "Ship Selected" at bounding box center [102, 156] width 22 height 6
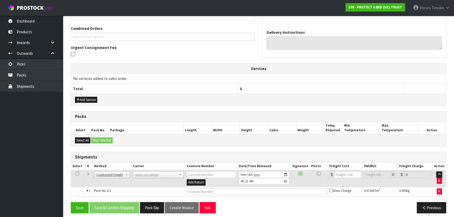
scroll to position [132, 0]
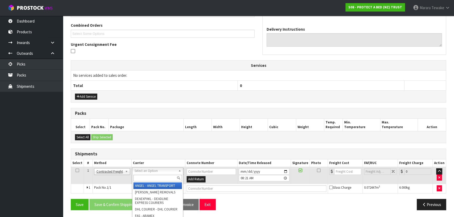
click at [151, 177] on input "text" at bounding box center [158, 178] width 49 height 7
type input "NZP"
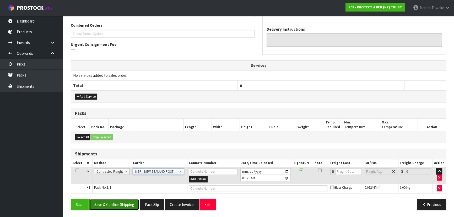
drag, startPoint x: 120, startPoint y: 206, endPoint x: 64, endPoint y: 205, distance: 55.9
click at [120, 205] on button "Save & Confirm Shipping" at bounding box center [114, 204] width 50 height 11
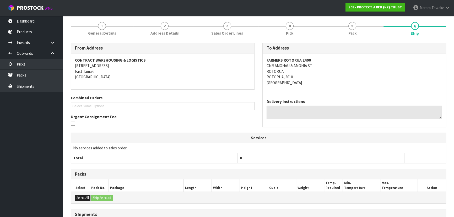
scroll to position [125, 0]
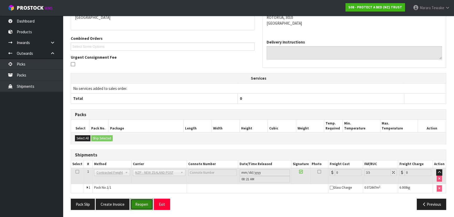
drag, startPoint x: 138, startPoint y: 202, endPoint x: 103, endPoint y: 205, distance: 35.1
click at [137, 202] on button "Reopen" at bounding box center [141, 204] width 23 height 11
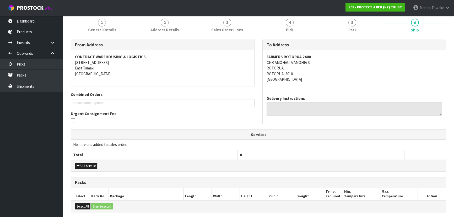
scroll to position [132, 0]
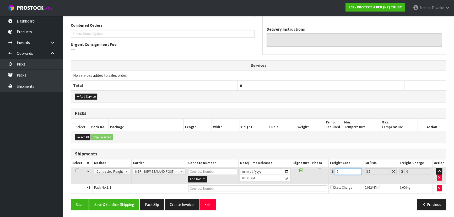
drag, startPoint x: 334, startPoint y: 170, endPoint x: 321, endPoint y: 163, distance: 14.1
click at [323, 164] on table "Select # Method Carrier Connote Number Date/Time Released Signature Photo Freig…" at bounding box center [258, 177] width 375 height 34
type input "1"
type input "1.03"
type input "12"
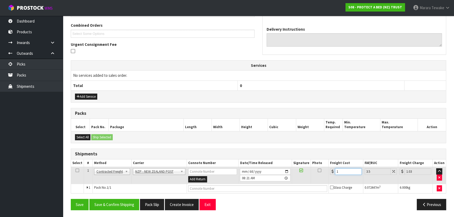
type input "12.42"
type input "12.5"
type input "12.94"
type input "12.51"
type input "12.95"
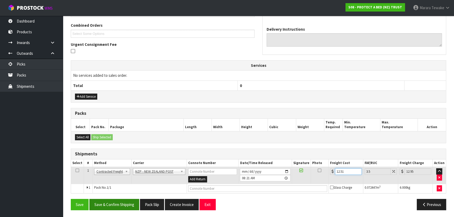
type input "12.51"
click at [129, 206] on button "Save & Confirm Shipping" at bounding box center [114, 204] width 50 height 11
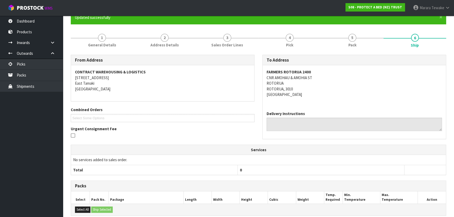
scroll to position [0, 0]
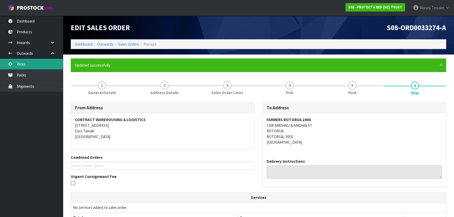
click at [23, 61] on link "Picks" at bounding box center [31, 64] width 63 height 11
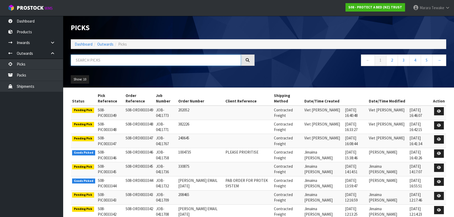
click at [120, 63] on input "text" at bounding box center [156, 60] width 170 height 11
type input "JOB-0411417"
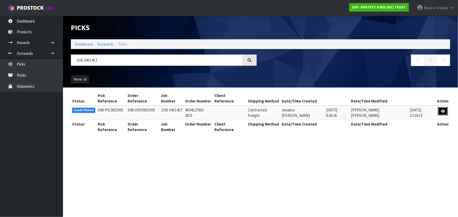
click at [443, 110] on icon at bounding box center [443, 111] width 4 height 3
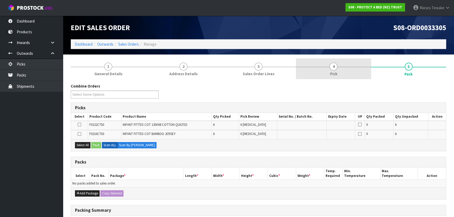
click at [332, 69] on span "4" at bounding box center [334, 67] width 8 height 8
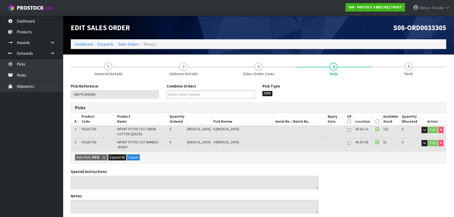
click at [376, 121] on icon at bounding box center [378, 121] width 4 height 0
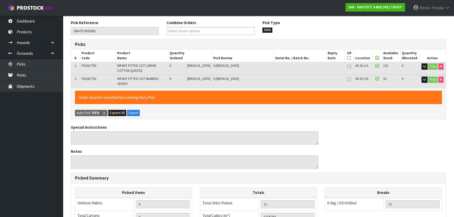
scroll to position [160, 0]
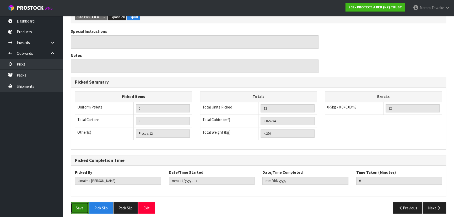
drag, startPoint x: 83, startPoint y: 201, endPoint x: 86, endPoint y: 200, distance: 3.0
click at [84, 203] on button "Save" at bounding box center [80, 208] width 18 height 11
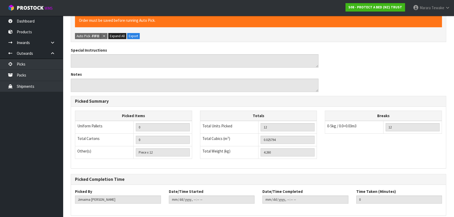
scroll to position [0, 0]
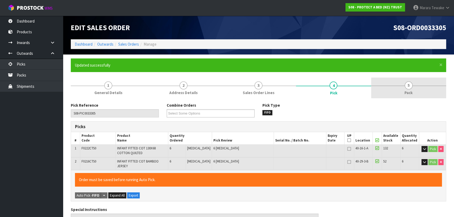
type input "[PERSON_NAME]"
type input "[DATE]T08:26:12"
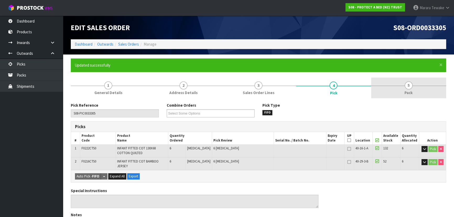
click at [408, 86] on span "5" at bounding box center [409, 86] width 8 height 8
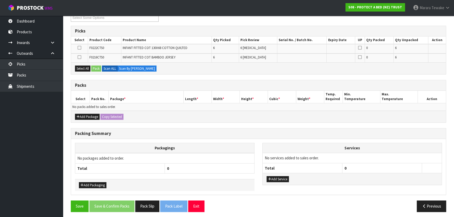
scroll to position [97, 0]
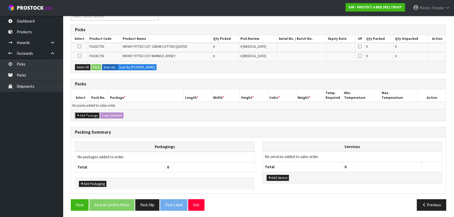
drag, startPoint x: 90, startPoint y: 113, endPoint x: 87, endPoint y: 112, distance: 2.8
click at [90, 113] on button "Add Package" at bounding box center [87, 116] width 25 height 6
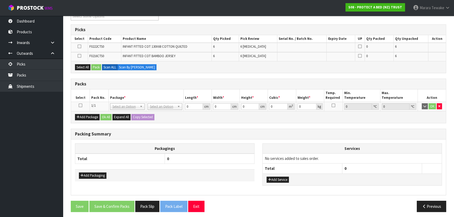
drag, startPoint x: 80, startPoint y: 105, endPoint x: 97, endPoint y: 100, distance: 18.0
click at [83, 103] on td at bounding box center [80, 106] width 19 height 9
click at [80, 105] on icon at bounding box center [81, 105] width 4 height 0
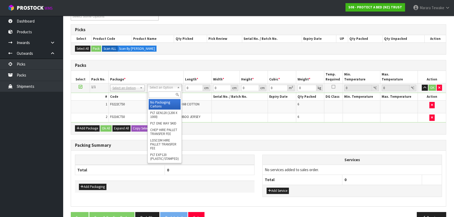
click at [157, 94] on input "text" at bounding box center [165, 95] width 32 height 7
type input "OC"
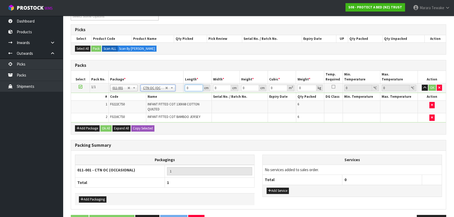
type input "4.26"
drag, startPoint x: 189, startPoint y: 88, endPoint x: 184, endPoint y: 84, distance: 6.1
click at [186, 86] on input "0" at bounding box center [194, 88] width 18 height 7
type input "56"
type input "27"
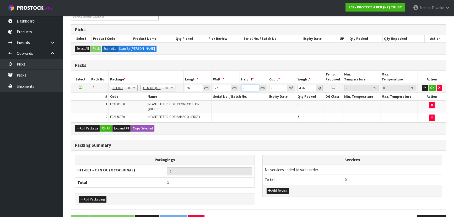
type input "2"
type input "0.003024"
type input "29"
type input "0.043848"
type input "29"
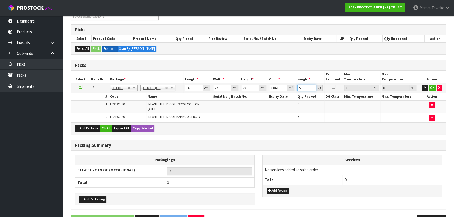
type input "5"
click at [422, 85] on button "button" at bounding box center [425, 88] width 6 height 6
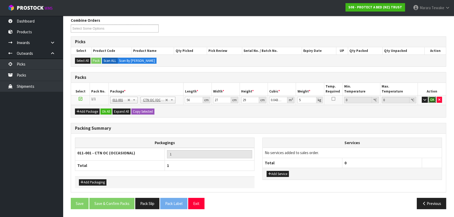
click button "OK" at bounding box center [432, 100] width 7 height 6
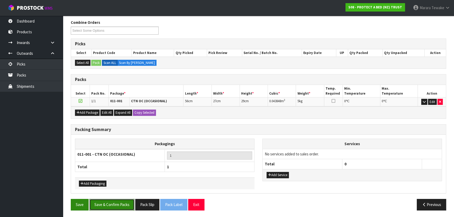
drag, startPoint x: 111, startPoint y: 204, endPoint x: 86, endPoint y: 200, distance: 24.9
click at [110, 203] on button "Save & Confirm Packs" at bounding box center [111, 204] width 45 height 11
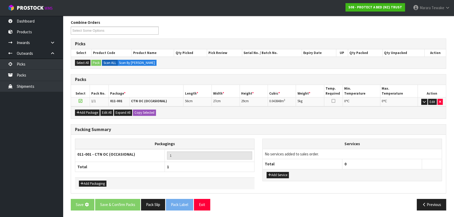
scroll to position [0, 0]
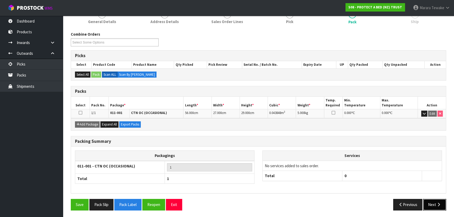
click at [426, 203] on button "Next" at bounding box center [435, 204] width 23 height 11
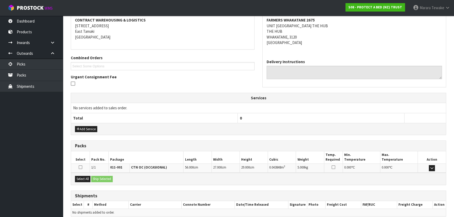
scroll to position [123, 0]
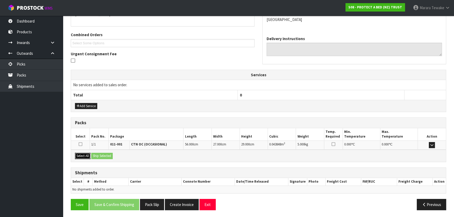
drag, startPoint x: 83, startPoint y: 155, endPoint x: 95, endPoint y: 155, distance: 11.6
click at [84, 155] on button "Select All" at bounding box center [82, 156] width 15 height 6
click at [97, 155] on button "Ship Selected" at bounding box center [102, 156] width 22 height 6
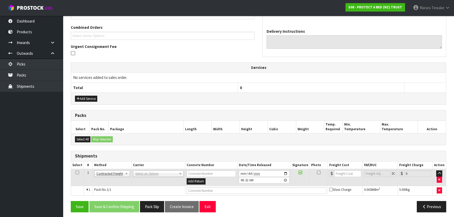
scroll to position [132, 0]
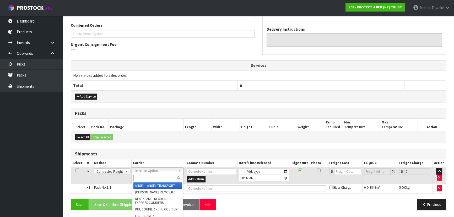
click at [139, 178] on input "text" at bounding box center [158, 178] width 49 height 7
type input "NZP"
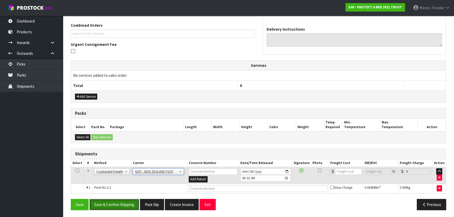
click at [119, 202] on button "Save & Confirm Shipping" at bounding box center [114, 204] width 50 height 11
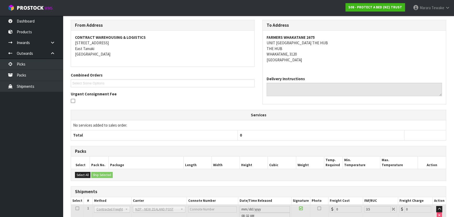
scroll to position [125, 0]
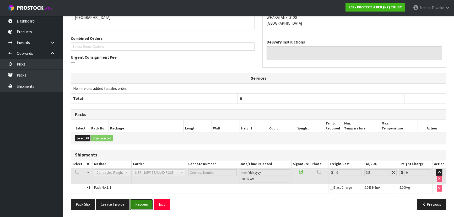
drag, startPoint x: 142, startPoint y: 205, endPoint x: 133, endPoint y: 204, distance: 8.4
click at [142, 205] on button "Reopen" at bounding box center [141, 204] width 23 height 11
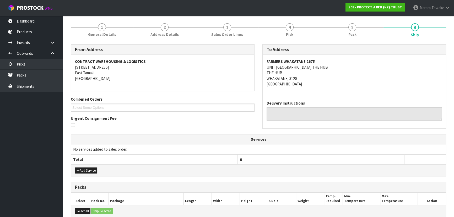
scroll to position [132, 0]
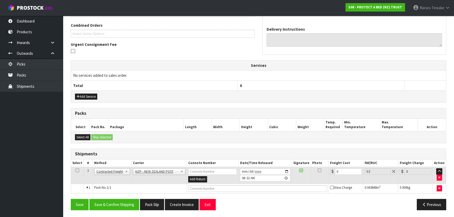
click at [79, 92] on div "Add Service" at bounding box center [258, 97] width 375 height 12
click at [85, 97] on button "Add Service" at bounding box center [86, 97] width 22 height 6
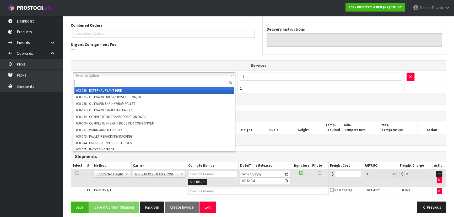
click at [94, 81] on input "text" at bounding box center [155, 83] width 160 height 7
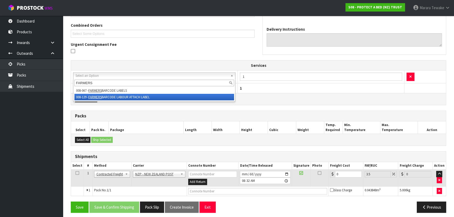
type input "FARMERS"
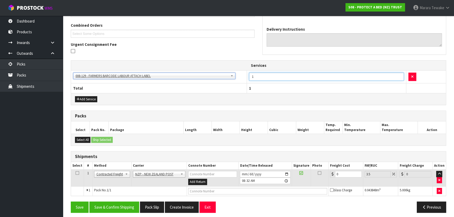
click at [278, 74] on input "1" at bounding box center [326, 77] width 155 height 8
type input "12"
drag, startPoint x: 345, startPoint y: 176, endPoint x: 306, endPoint y: 162, distance: 41.6
click at [319, 170] on tr "1 Client Local Pickup Customer Local Pickup Company Freight Contracted Freight …" at bounding box center [258, 178] width 375 height 17
type input "8"
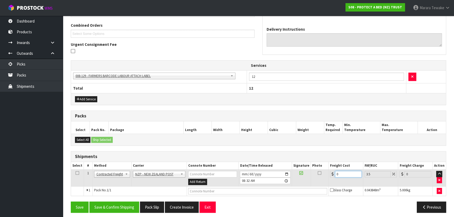
type input "8.28"
type input "8.4"
type input "8.69"
type input "8.45"
type input "8.75"
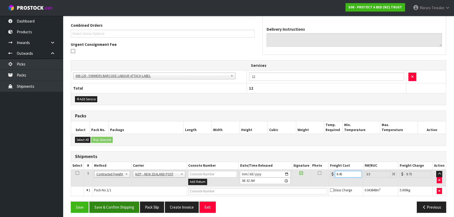
type input "8.45"
click at [105, 205] on button "Save & Confirm Shipping" at bounding box center [114, 207] width 50 height 11
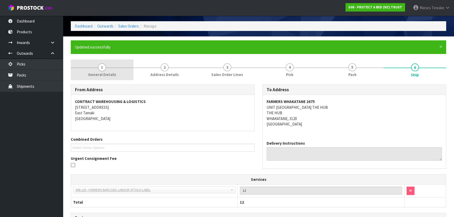
scroll to position [0, 0]
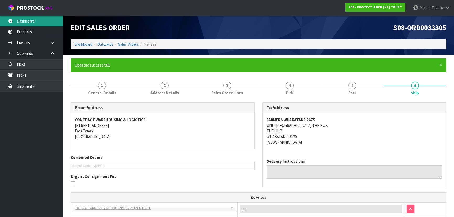
click at [41, 22] on link "Dashboard" at bounding box center [31, 21] width 63 height 11
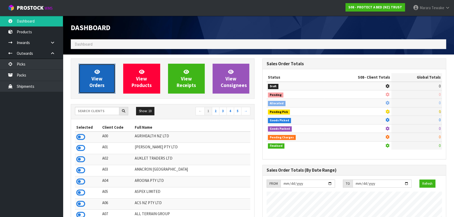
scroll to position [397, 192]
click at [90, 81] on link "View Orders" at bounding box center [97, 79] width 37 height 30
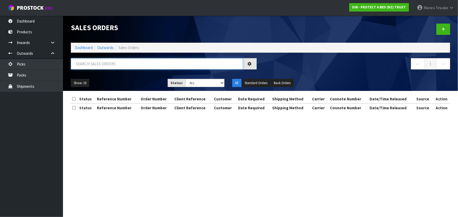
click at [111, 63] on input "text" at bounding box center [157, 63] width 172 height 11
type input "JOB-0411357"
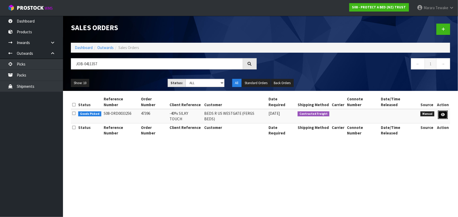
click at [441, 111] on link at bounding box center [443, 115] width 10 height 8
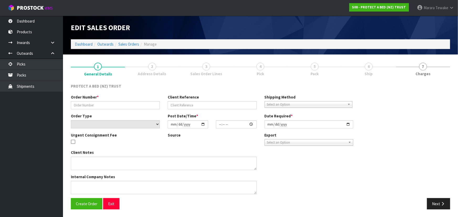
type input "47396"
type input "-40% SILKY TOUCH"
select select "number:0"
type input "[DATE]"
type input "08:26:00.000"
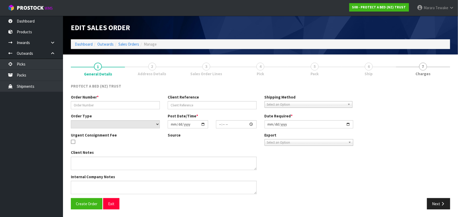
type input "[DATE]"
type textarea "REVISED PO. HAVE ADDED 4 STAYNEW WHITE [PERSON_NAME] AS WELL IN THIS INVOICE."
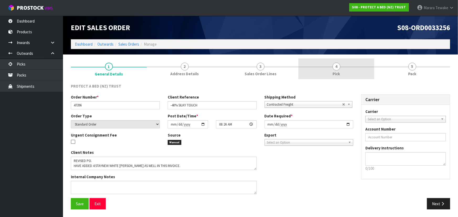
click at [333, 71] on span "Pick" at bounding box center [336, 74] width 7 height 6
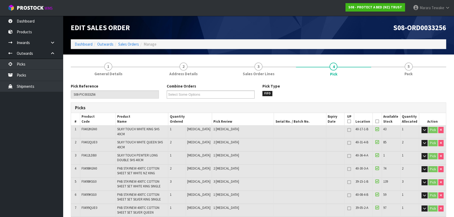
click at [376, 121] on icon at bounding box center [378, 121] width 4 height 0
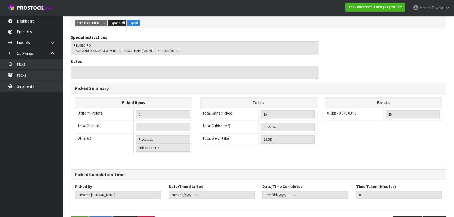
scroll to position [246, 0]
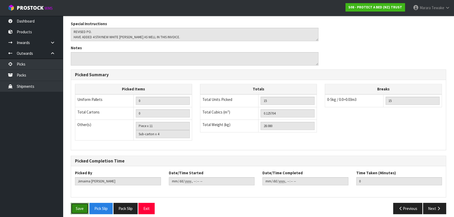
click at [81, 203] on button "Save" at bounding box center [80, 208] width 18 height 11
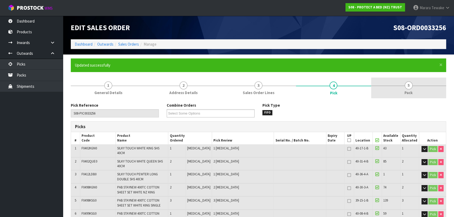
click at [407, 92] on span "Pack" at bounding box center [409, 93] width 8 height 6
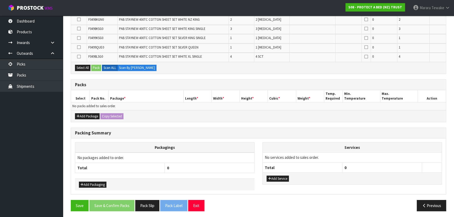
scroll to position [153, 0]
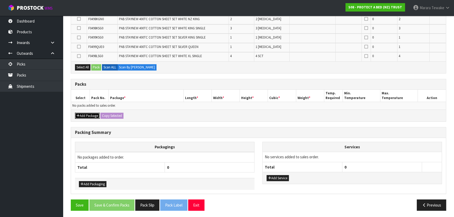
click at [84, 115] on button "Add Package" at bounding box center [87, 116] width 25 height 6
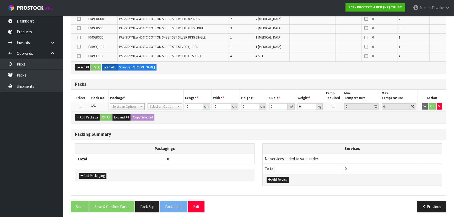
drag, startPoint x: 80, startPoint y: 105, endPoint x: 258, endPoint y: 77, distance: 180.5
click at [81, 106] on icon at bounding box center [81, 106] width 4 height 0
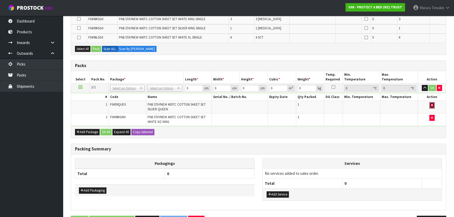
drag, startPoint x: 431, startPoint y: 103, endPoint x: 428, endPoint y: 112, distance: 9.4
click at [431, 104] on icon "button" at bounding box center [432, 105] width 2 height 3
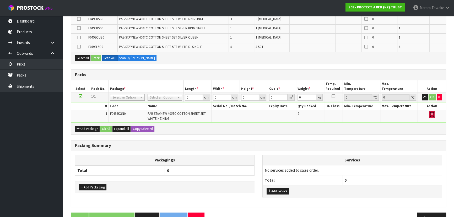
click at [430, 113] on button "button" at bounding box center [432, 115] width 5 height 6
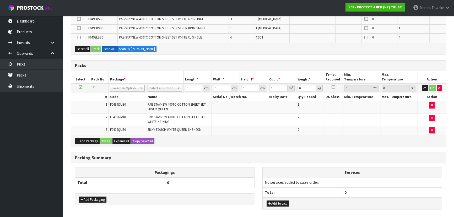
scroll to position [144, 0]
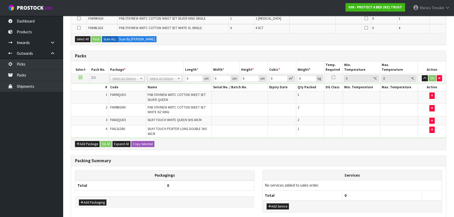
click at [87, 139] on div "Add Package Ok All Expand All Copy Selected" at bounding box center [258, 144] width 375 height 12
click at [82, 143] on button "Add Package" at bounding box center [87, 144] width 25 height 6
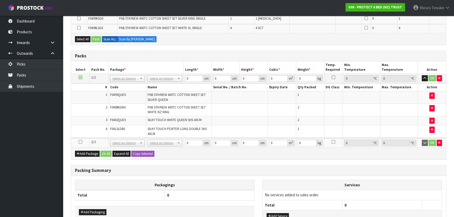
click at [80, 142] on icon at bounding box center [81, 142] width 4 height 0
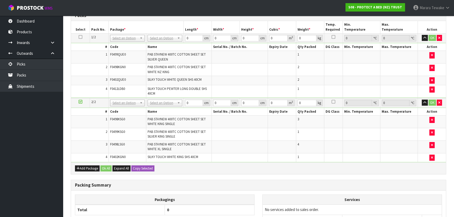
scroll to position [119, 0]
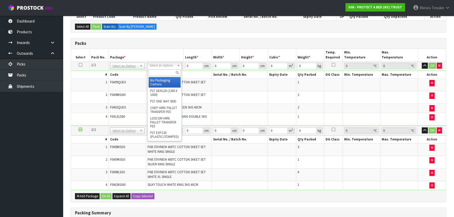
drag, startPoint x: 161, startPoint y: 67, endPoint x: 158, endPoint y: 71, distance: 5.2
click at [158, 71] on input "text" at bounding box center [165, 73] width 32 height 7
type input "OC"
drag, startPoint x: 160, startPoint y: 82, endPoint x: 155, endPoint y: 95, distance: 14.2
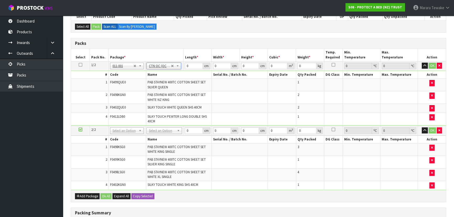
type input "14.4"
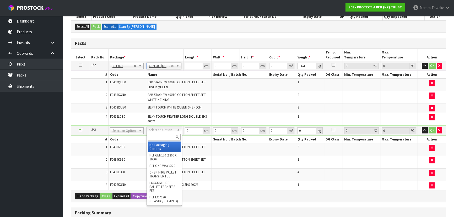
drag, startPoint x: 159, startPoint y: 129, endPoint x: 158, endPoint y: 139, distance: 10.3
click at [158, 139] on input "text" at bounding box center [164, 137] width 33 height 7
type input "OC"
type input "2"
type input "13.68"
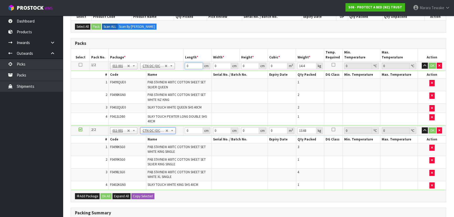
drag, startPoint x: 184, startPoint y: 64, endPoint x: 171, endPoint y: 58, distance: 13.6
click at [173, 58] on table "Select Pack No. Package * Length * Width * Height * Cubic * Weight * Temp. Requ…" at bounding box center [258, 119] width 375 height 141
type input "58"
type input "37"
type input "3"
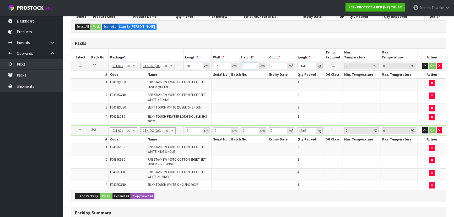
type input "0.006438"
type input "31"
type input "0.066526"
type input "31"
type input "15"
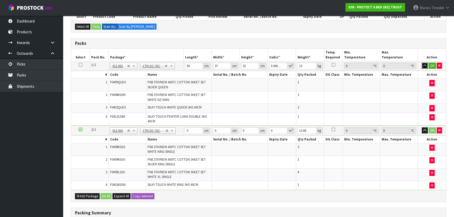
click at [422, 63] on button "button" at bounding box center [425, 66] width 6 height 6
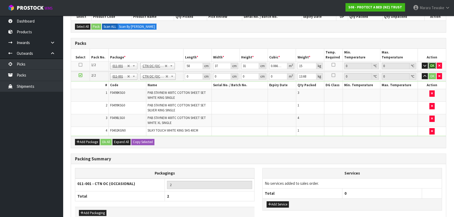
click button "OK" at bounding box center [432, 66] width 7 height 6
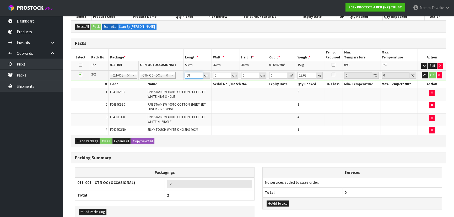
type input "58"
type input "42"
type input "3"
type input "0.007308"
type input "32"
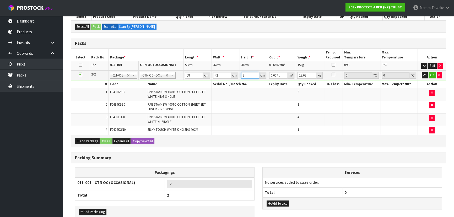
type input "0.077952"
type input "32"
type input "17"
click at [422, 72] on button "button" at bounding box center [425, 75] width 6 height 6
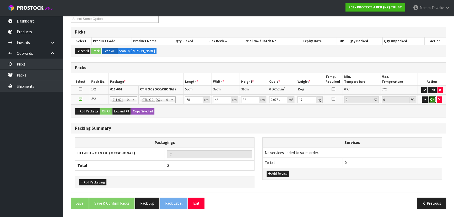
click button "OK" at bounding box center [432, 100] width 7 height 6
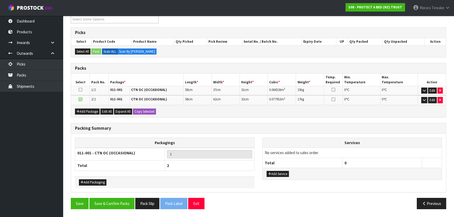
scroll to position [92, 0]
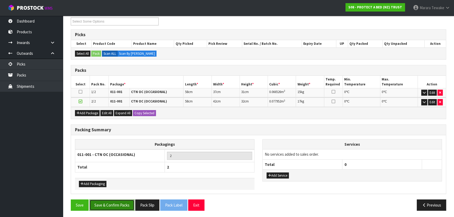
click at [132, 201] on button "Save & Confirm Packs" at bounding box center [111, 205] width 45 height 11
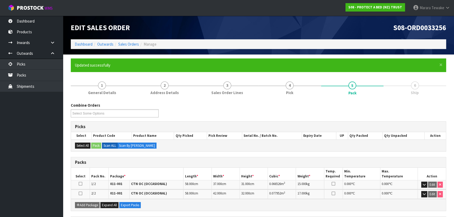
scroll to position [81, 0]
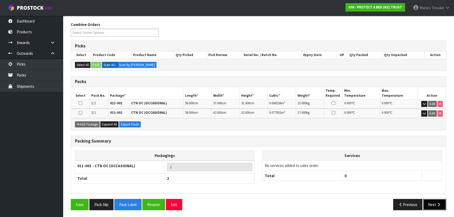
click at [433, 202] on button "Next" at bounding box center [435, 204] width 23 height 11
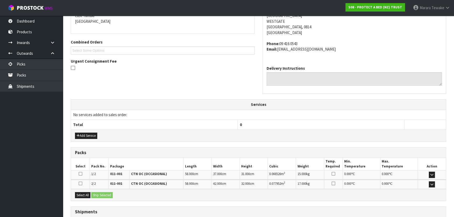
scroll to position [155, 0]
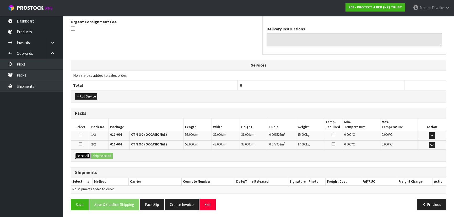
drag, startPoint x: 87, startPoint y: 153, endPoint x: 101, endPoint y: 153, distance: 13.6
click at [88, 153] on button "Select All" at bounding box center [82, 156] width 15 height 6
click at [101, 153] on button "Ship Selected" at bounding box center [102, 156] width 22 height 6
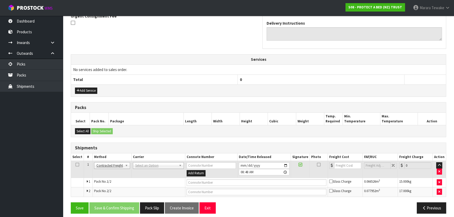
scroll to position [164, 0]
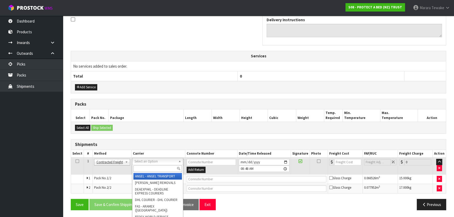
click at [144, 170] on input "text" at bounding box center [158, 169] width 49 height 7
type input "NZP"
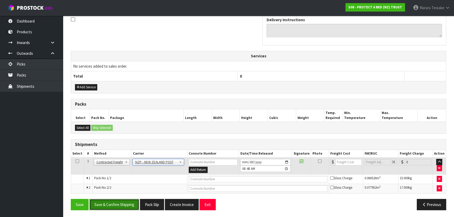
drag, startPoint x: 120, startPoint y: 207, endPoint x: 36, endPoint y: 183, distance: 87.4
click at [120, 206] on button "Save & Confirm Shipping" at bounding box center [114, 204] width 50 height 11
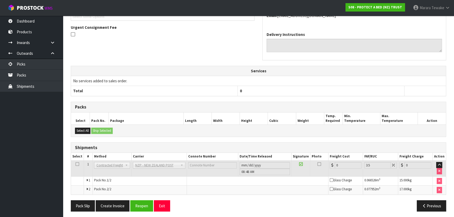
scroll to position [156, 0]
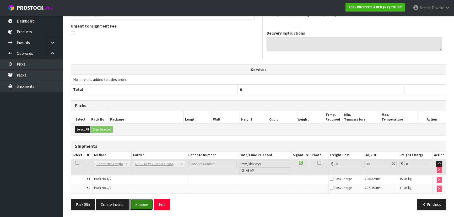
click at [136, 207] on button "Reopen" at bounding box center [141, 204] width 23 height 11
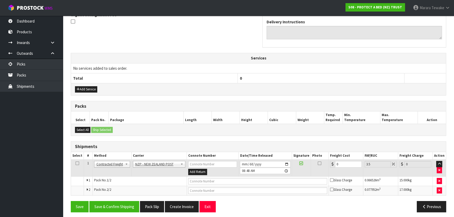
scroll to position [164, 0]
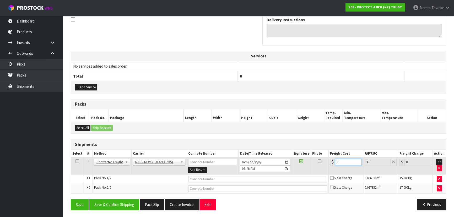
drag, startPoint x: 342, startPoint y: 161, endPoint x: 326, endPoint y: 156, distance: 17.1
click at [328, 158] on tr "1 Client Local Pickup Customer Local Pickup Company Freight Contracted Freight …" at bounding box center [258, 166] width 375 height 17
type input "8"
type input "8.28"
type input "8.6"
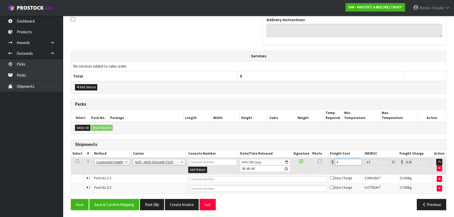
type input "8.9"
type input "8.66"
type input "8.96"
type input "8.66"
click at [130, 204] on button "Save & Confirm Shipping" at bounding box center [114, 204] width 50 height 11
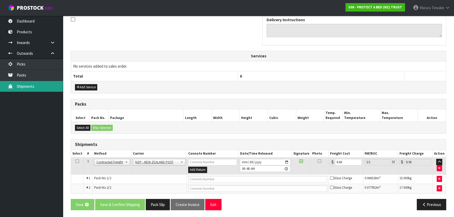
scroll to position [0, 0]
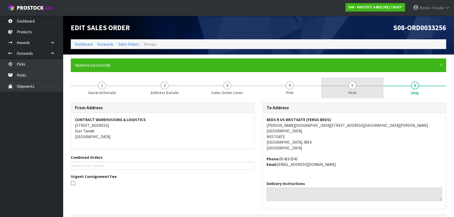
drag, startPoint x: 391, startPoint y: 77, endPoint x: 382, endPoint y: 78, distance: 9.5
click at [391, 77] on form "× Close Updated successfully 1 General Details 2 Address Details 3 Sales Order …" at bounding box center [259, 214] width 376 height 310
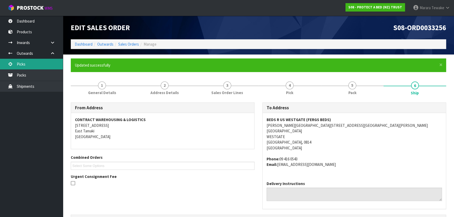
click at [47, 67] on link "Picks" at bounding box center [31, 64] width 63 height 11
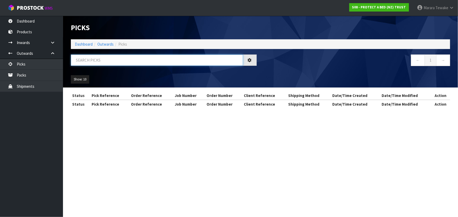
click at [77, 60] on input "text" at bounding box center [157, 60] width 172 height 11
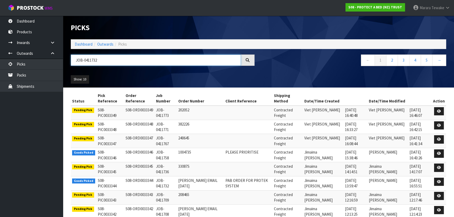
type input "JOB-0411732"
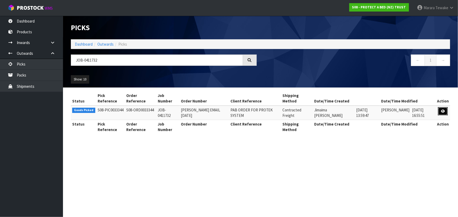
click at [442, 110] on icon at bounding box center [443, 111] width 4 height 3
click at [443, 110] on icon at bounding box center [443, 111] width 4 height 3
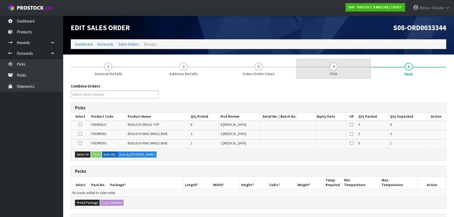
click at [338, 67] on link "4 Pick" at bounding box center [333, 69] width 75 height 21
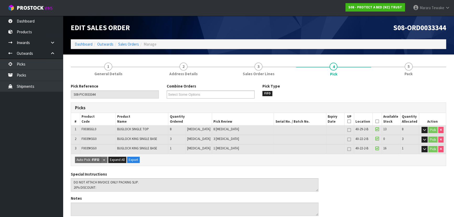
click at [376, 121] on icon at bounding box center [378, 121] width 4 height 0
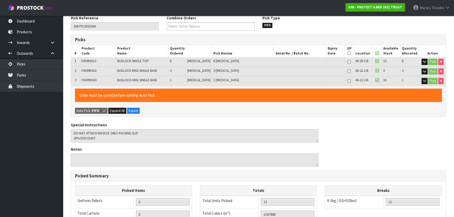
scroll to position [165, 0]
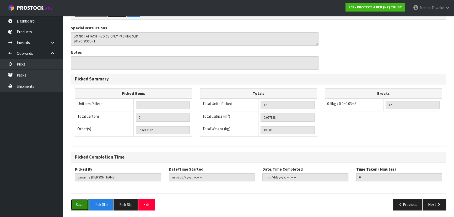
click at [79, 203] on button "Save" at bounding box center [80, 204] width 18 height 11
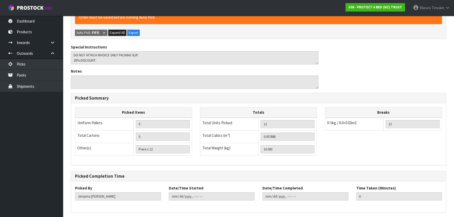
scroll to position [0, 0]
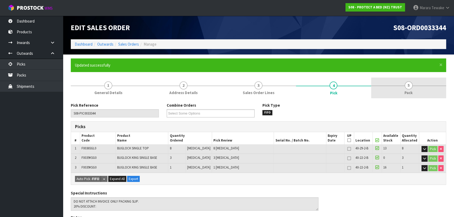
click at [406, 84] on span "5" at bounding box center [409, 86] width 8 height 8
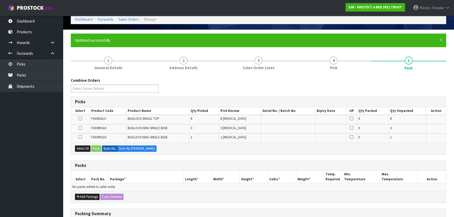
scroll to position [47, 0]
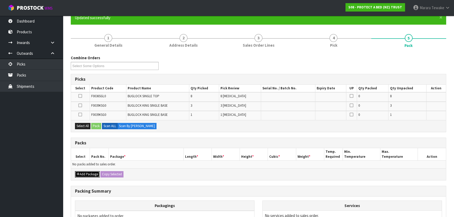
click at [91, 172] on button "Add Package" at bounding box center [87, 174] width 25 height 6
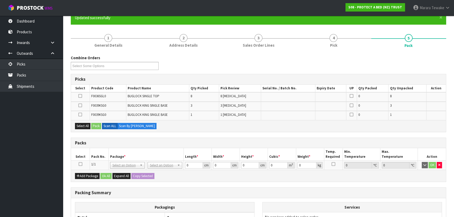
drag, startPoint x: 81, startPoint y: 163, endPoint x: 86, endPoint y: 160, distance: 6.0
click at [82, 162] on td at bounding box center [80, 165] width 19 height 9
click at [82, 164] on icon at bounding box center [81, 164] width 4 height 0
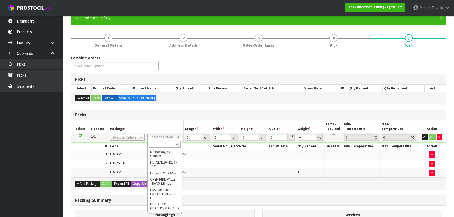
click at [166, 145] on input "text" at bounding box center [165, 144] width 32 height 7
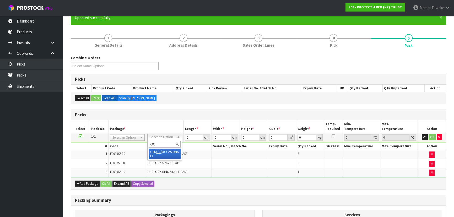
type input "OC"
drag, startPoint x: 167, startPoint y: 152, endPoint x: 174, endPoint y: 144, distance: 11.5
type input "10"
click at [187, 137] on input "0" at bounding box center [194, 137] width 18 height 7
type input "57"
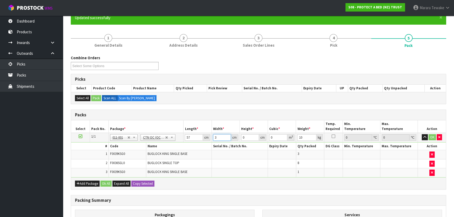
type input "3"
type input "4"
type input "0.000684"
type input "4"
type input "32"
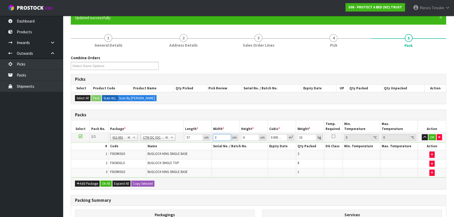
type input "0.007296"
type input "32"
type input "41"
type input "0.074784"
type input "41"
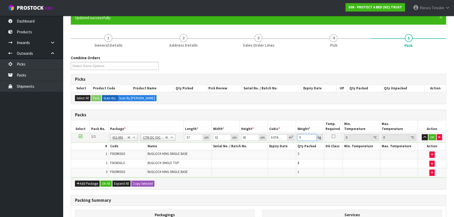
type input "9"
click at [422, 134] on button "button" at bounding box center [425, 137] width 6 height 6
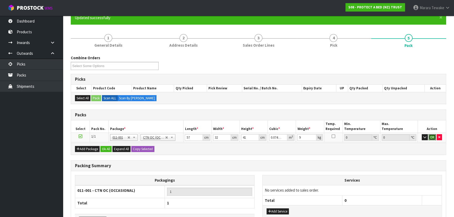
click button "OK" at bounding box center [432, 137] width 7 height 6
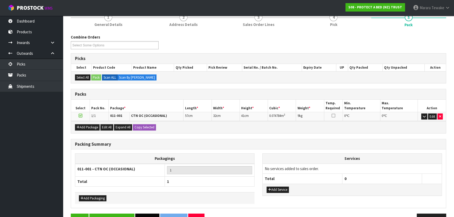
scroll to position [83, 0]
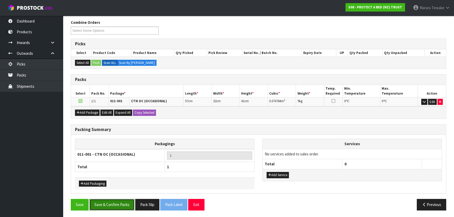
click at [123, 199] on button "Save & Confirm Packs" at bounding box center [111, 204] width 45 height 11
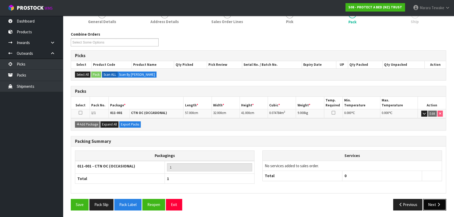
click at [436, 204] on button "Next" at bounding box center [435, 204] width 23 height 11
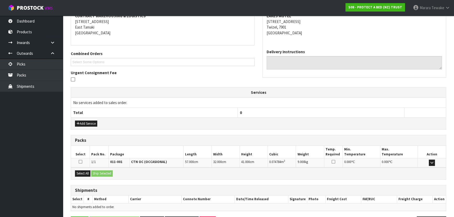
scroll to position [121, 0]
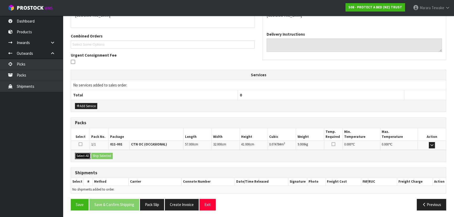
click at [87, 155] on button "Select All" at bounding box center [82, 156] width 15 height 6
click at [95, 155] on button "Ship Selected" at bounding box center [102, 156] width 22 height 6
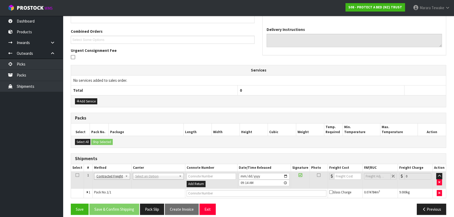
scroll to position [131, 0]
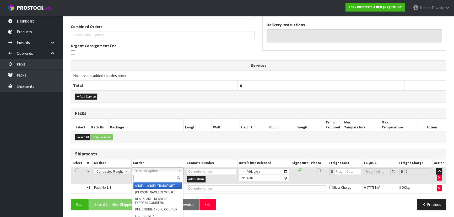
click at [150, 177] on input "text" at bounding box center [158, 178] width 49 height 7
type input "NZP"
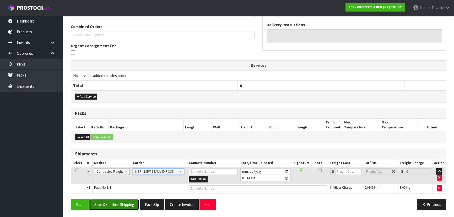
click at [132, 199] on button "Save & Confirm Shipping" at bounding box center [114, 204] width 50 height 11
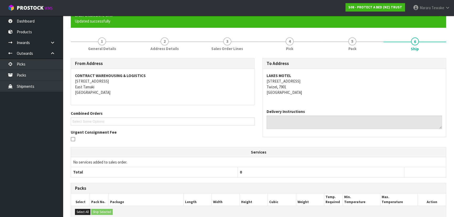
scroll to position [123, 0]
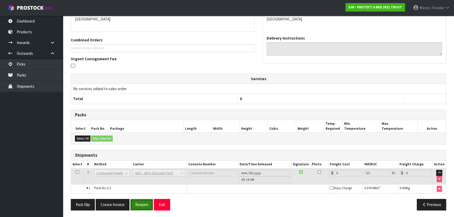
drag, startPoint x: 141, startPoint y: 202, endPoint x: 130, endPoint y: 203, distance: 11.1
click at [141, 202] on button "Reopen" at bounding box center [141, 204] width 23 height 11
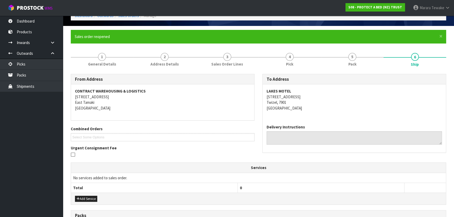
scroll to position [131, 0]
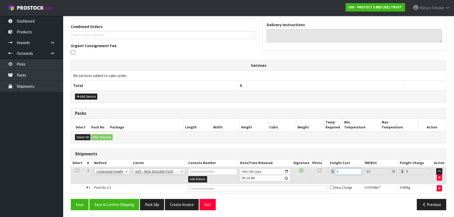
drag, startPoint x: 344, startPoint y: 170, endPoint x: 313, endPoint y: 160, distance: 32.7
click at [319, 160] on table "Select # Method Carrier Connote Number Date/Time Released Signature Photo Freig…" at bounding box center [258, 177] width 375 height 34
type input "1"
type input "1.03"
type input "19"
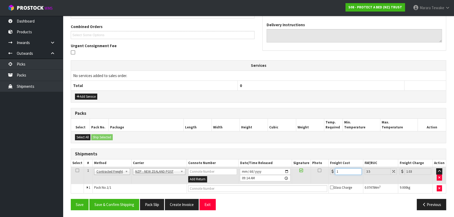
type input "19.66"
type input "19.9"
type input "20.6"
type input "19.94"
type input "20.64"
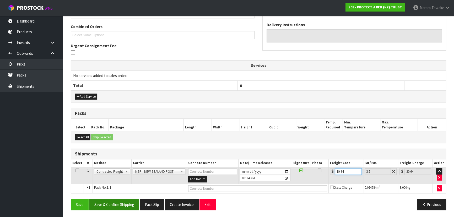
type input "19.94"
click at [111, 206] on button "Save & Confirm Shipping" at bounding box center [114, 204] width 50 height 11
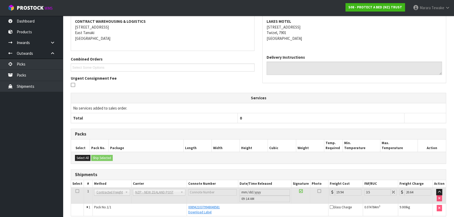
scroll to position [121, 0]
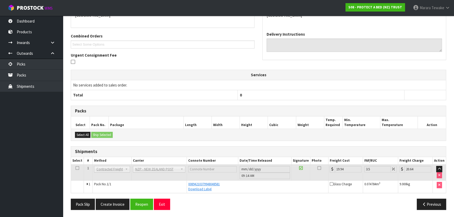
click at [68, 107] on div "× Close Updated successfully 1 General Details 2 Address Details 3 Sales Order …" at bounding box center [259, 75] width 384 height 277
click at [50, 62] on link "Picks" at bounding box center [31, 64] width 63 height 11
click at [25, 139] on ul "Dashboard Products Categories Serial Numbers Kitsets Packagings Inwards Purchas…" at bounding box center [31, 117] width 63 height 202
click at [47, 60] on link "Picks" at bounding box center [31, 64] width 63 height 11
click at [50, 61] on link "Picks" at bounding box center [31, 64] width 63 height 11
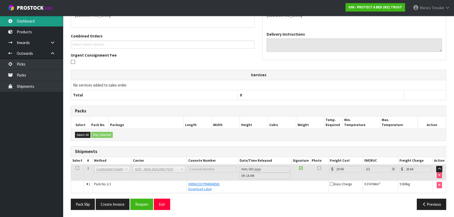
click at [29, 17] on link "Dashboard" at bounding box center [31, 21] width 63 height 11
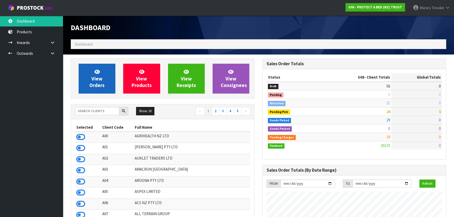
scroll to position [397, 192]
click at [92, 77] on span "View Orders" at bounding box center [96, 79] width 15 height 20
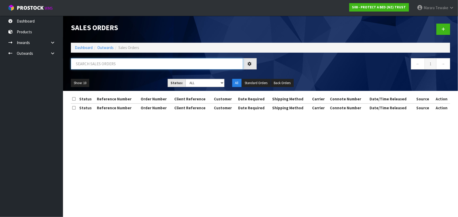
click at [101, 63] on input "text" at bounding box center [157, 63] width 172 height 11
type input "JOB-0411377"
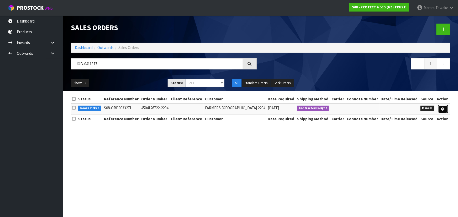
click at [441, 107] on link at bounding box center [443, 109] width 10 height 8
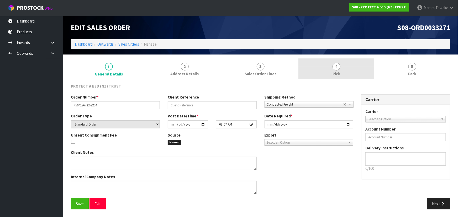
click at [348, 66] on link "4 Pick" at bounding box center [336, 69] width 76 height 21
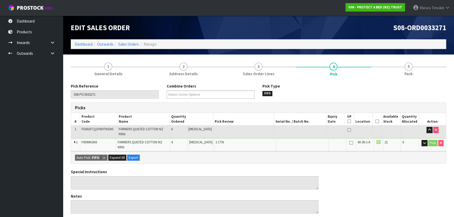
click at [376, 121] on icon at bounding box center [378, 121] width 4 height 0
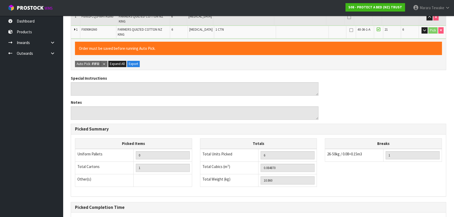
scroll to position [156, 0]
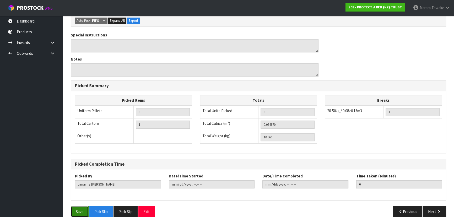
click at [77, 209] on button "Save" at bounding box center [80, 211] width 18 height 11
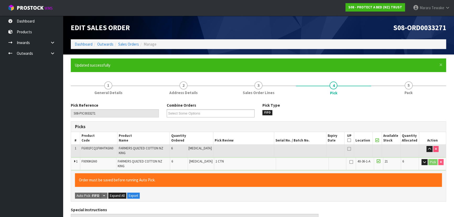
type input "[PERSON_NAME]"
type input "2025-09-10T09:25:23"
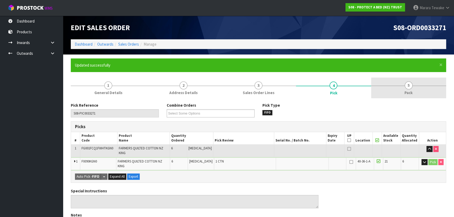
click at [413, 88] on link "5 Pack" at bounding box center [409, 88] width 75 height 21
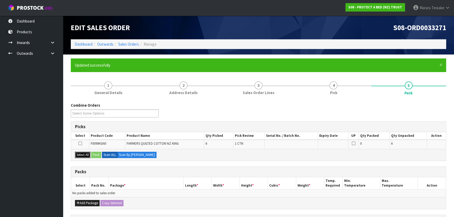
click at [87, 153] on button "Select All" at bounding box center [82, 155] width 15 height 6
click at [98, 154] on button "Pack" at bounding box center [96, 155] width 10 height 6
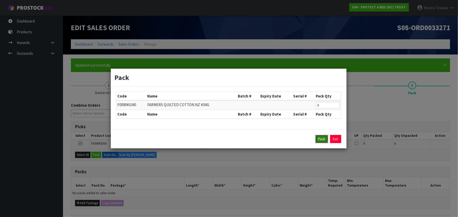
drag, startPoint x: 322, startPoint y: 136, endPoint x: 318, endPoint y: 136, distance: 4.7
click at [322, 136] on button "Pack" at bounding box center [321, 139] width 13 height 8
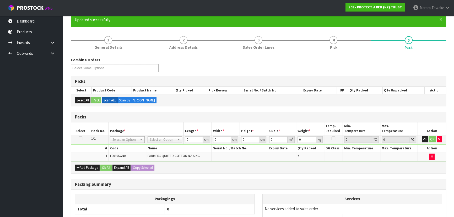
scroll to position [97, 0]
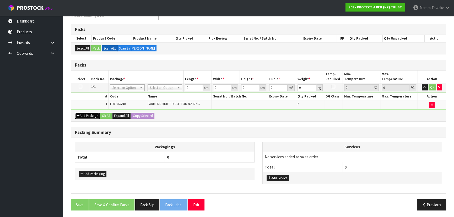
click at [87, 117] on button "Add Package" at bounding box center [87, 116] width 25 height 6
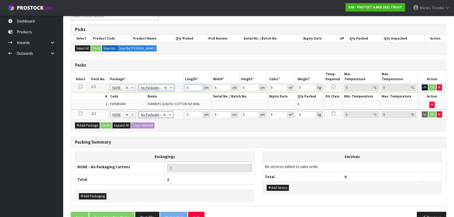
drag, startPoint x: 192, startPoint y: 88, endPoint x: 178, endPoint y: 77, distance: 17.6
click at [179, 79] on table "Select Pack No. Package * Length * Width * Height * Cubic * Weight * Temp. Requ…" at bounding box center [258, 95] width 375 height 49
type input "56"
type input "48"
type input "3"
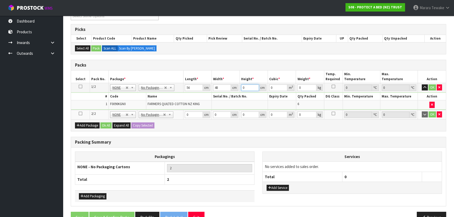
type input "0.008064"
type input "32"
type input "0.086016"
type input "32"
type input "11"
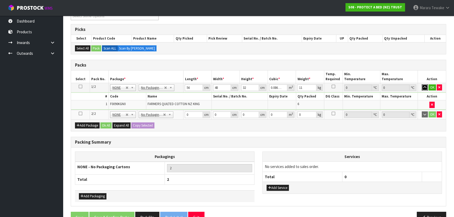
click at [422, 84] on button "button" at bounding box center [425, 87] width 6 height 6
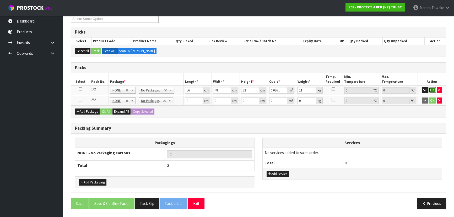
click button "OK" at bounding box center [432, 90] width 7 height 6
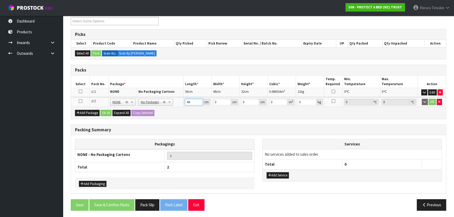
type input "44"
type input "35"
type input "2"
type input "0.00308"
type input "28"
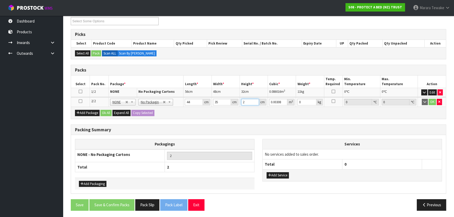
type input "0.04312"
type input "28"
type input "5"
click button "OK" at bounding box center [432, 102] width 7 height 6
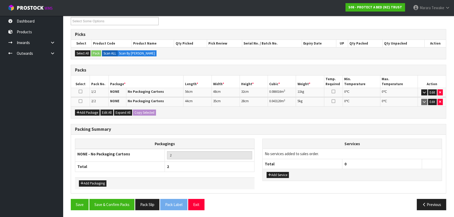
scroll to position [92, 0]
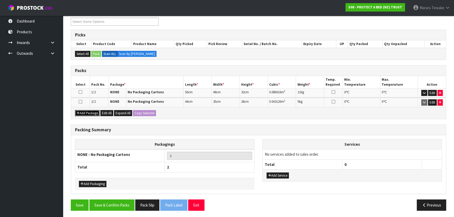
click at [75, 110] on button "Add Package" at bounding box center [87, 113] width 25 height 6
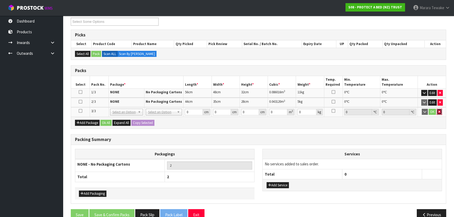
click at [440, 112] on icon "button" at bounding box center [440, 111] width 2 height 3
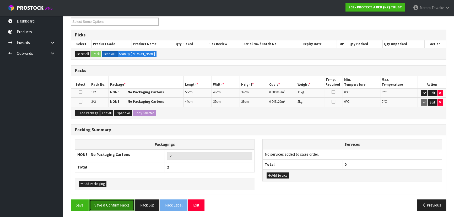
click at [120, 202] on button "Save & Confirm Packs" at bounding box center [111, 205] width 45 height 11
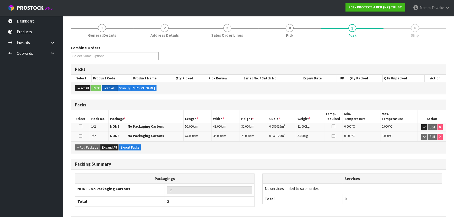
scroll to position [81, 0]
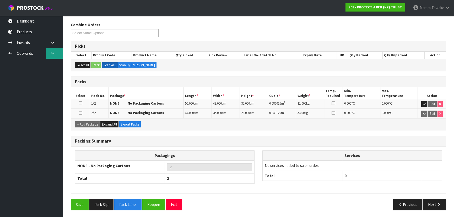
drag, startPoint x: 55, startPoint y: 52, endPoint x: 50, endPoint y: 54, distance: 5.0
click at [55, 52] on icon at bounding box center [52, 53] width 5 height 4
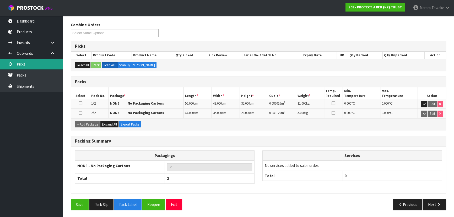
click at [27, 64] on link "Picks" at bounding box center [31, 64] width 63 height 11
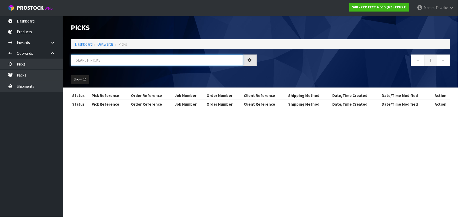
click at [117, 59] on input "text" at bounding box center [157, 60] width 172 height 11
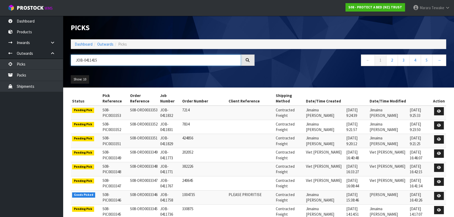
type input "JOB-0411415"
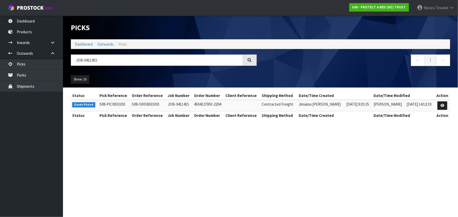
click at [447, 103] on td at bounding box center [442, 105] width 15 height 11
click at [444, 105] on icon at bounding box center [442, 105] width 4 height 3
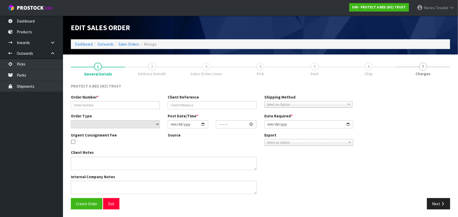
type input "4504126722-2204"
select select "number:0"
type input "[DATE]"
type input "09:07:00.000"
type input "[DATE]"
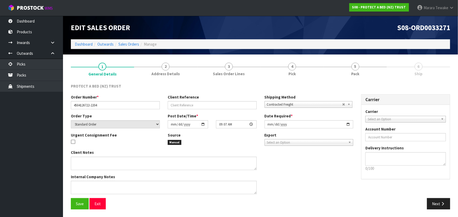
click at [414, 68] on link "6 Ship" at bounding box center [418, 69] width 63 height 21
click at [404, 68] on link "6 Ship" at bounding box center [418, 69] width 63 height 21
drag, startPoint x: 351, startPoint y: 70, endPoint x: 355, endPoint y: 68, distance: 4.6
click at [351, 69] on link "5 Pack" at bounding box center [355, 69] width 63 height 21
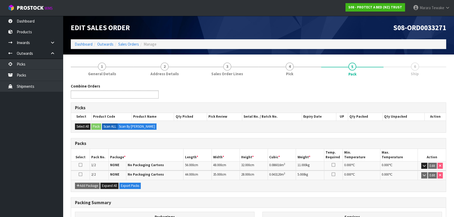
click at [132, 93] on ul at bounding box center [115, 95] width 88 height 8
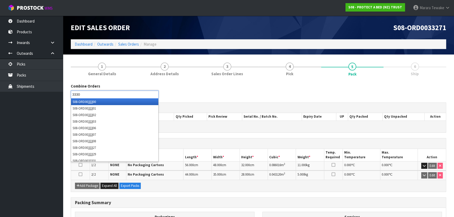
type input "33303"
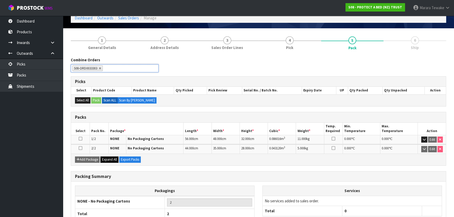
scroll to position [61, 0]
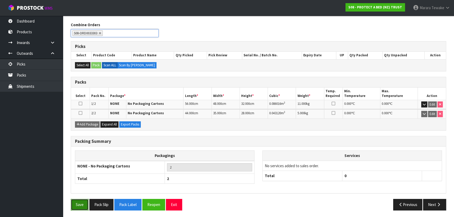
click at [82, 199] on button "Save" at bounding box center [80, 204] width 18 height 11
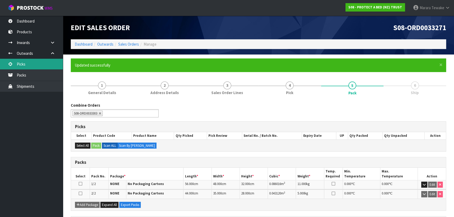
click at [38, 63] on link "Picks" at bounding box center [31, 64] width 63 height 11
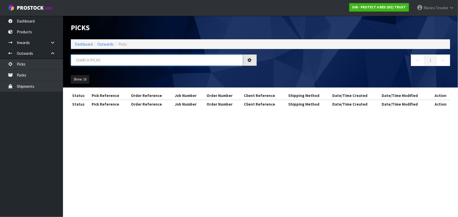
click at [177, 61] on input "text" at bounding box center [157, 60] width 172 height 11
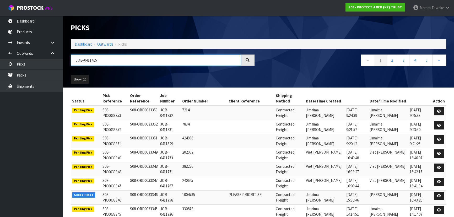
type input "JOB-0411415"
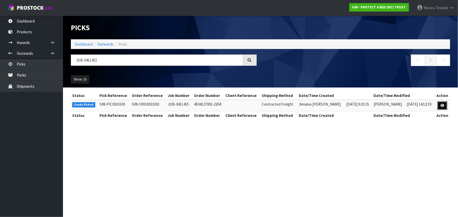
click at [442, 106] on icon at bounding box center [442, 105] width 4 height 3
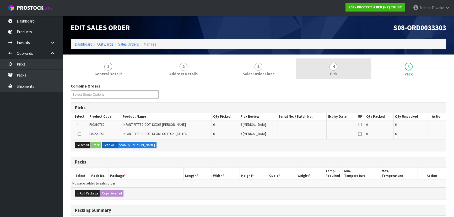
click at [315, 69] on link "4 Pick" at bounding box center [333, 69] width 75 height 21
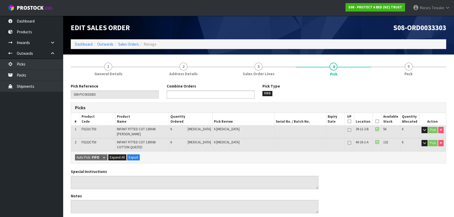
click at [216, 95] on ul at bounding box center [211, 95] width 88 height 8
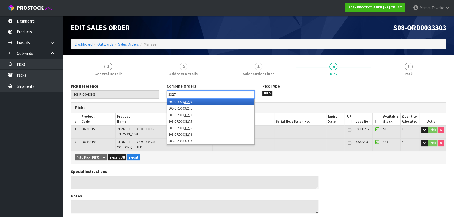
type input "33271"
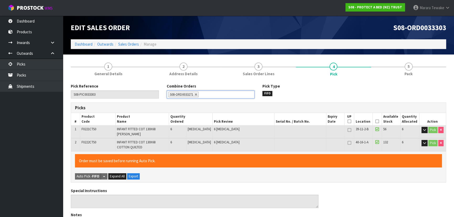
click at [376, 121] on icon at bounding box center [378, 121] width 4 height 0
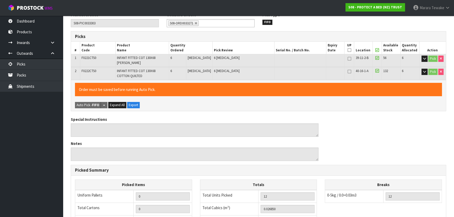
scroll to position [163, 0]
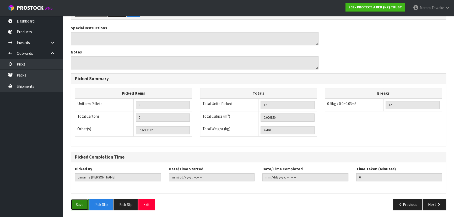
click at [81, 203] on button "Save" at bounding box center [80, 204] width 18 height 11
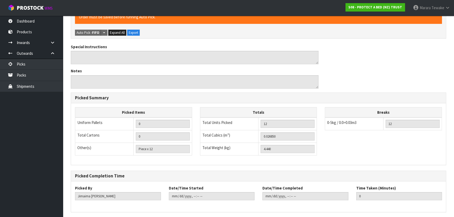
scroll to position [0, 0]
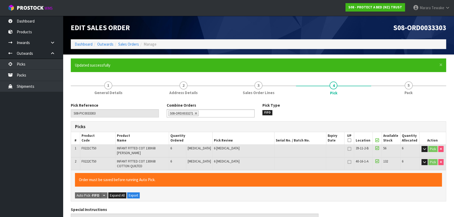
type input "[PERSON_NAME]"
type input "2025-09-10T09:26:31"
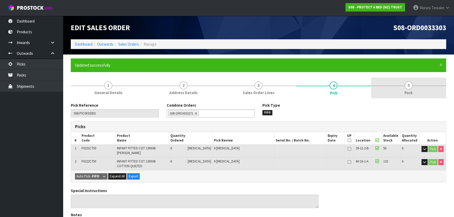
click at [403, 91] on link "5 Pack" at bounding box center [409, 88] width 75 height 21
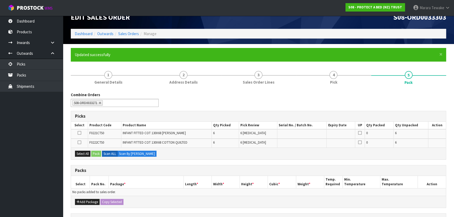
scroll to position [95, 0]
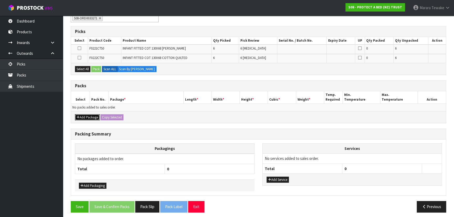
click at [83, 115] on button "Add Package" at bounding box center [87, 117] width 25 height 6
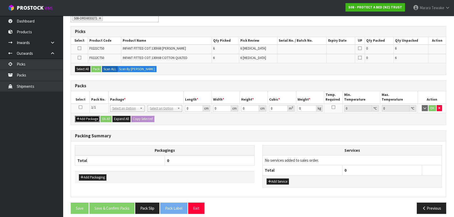
click at [83, 118] on button "Add Package" at bounding box center [87, 119] width 25 height 6
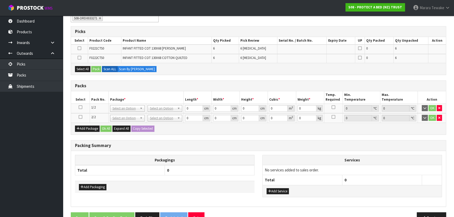
drag, startPoint x: 79, startPoint y: 117, endPoint x: 79, endPoint y: 107, distance: 10.2
click at [79, 117] on icon at bounding box center [81, 117] width 4 height 0
drag, startPoint x: 83, startPoint y: 78, endPoint x: 87, endPoint y: 72, distance: 6.8
click at [84, 77] on div "Combine Orders S08-ORD0031944 S08-ORD0032699 S08-ORD0032700 S08-ORD0032701 S08-…" at bounding box center [259, 117] width 376 height 221
click at [86, 70] on button "Select All" at bounding box center [82, 69] width 15 height 6
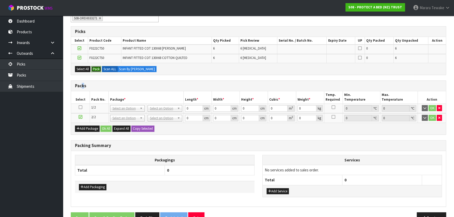
click at [95, 69] on button "Pack" at bounding box center [96, 69] width 10 height 6
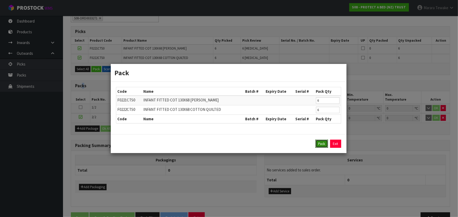
click at [321, 142] on button "Pack" at bounding box center [321, 144] width 13 height 8
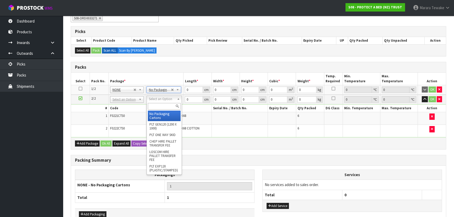
click at [161, 106] on input "text" at bounding box center [164, 106] width 33 height 7
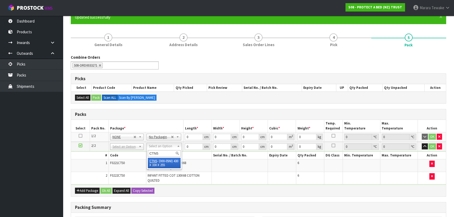
scroll to position [47, 0]
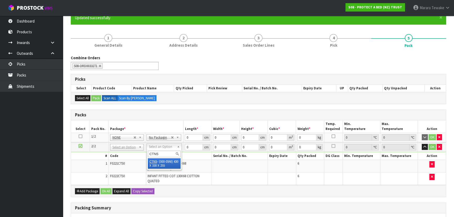
type input "CTN5"
drag, startPoint x: 163, startPoint y: 161, endPoint x: 177, endPoint y: 150, distance: 18.7
type input "43"
type input "33"
type input "25.5"
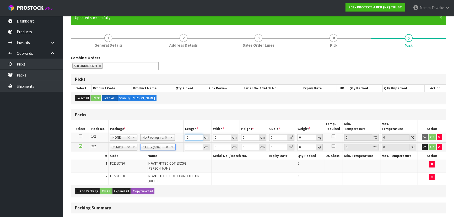
type input "0.036185"
type input "4.64"
drag, startPoint x: 188, startPoint y: 136, endPoint x: 173, endPoint y: 125, distance: 18.6
click at [180, 131] on table "Select Pack No. Package * Length * Width * Height * Cubic * Weight * Temp. Requ…" at bounding box center [258, 152] width 375 height 65
type input "56"
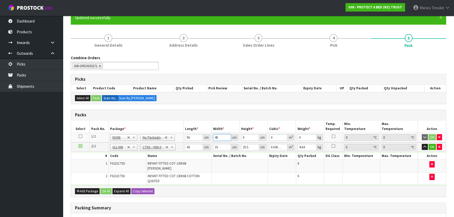
type input "48"
type input "3"
type input "0.008064"
type input "32"
type input "0.086016"
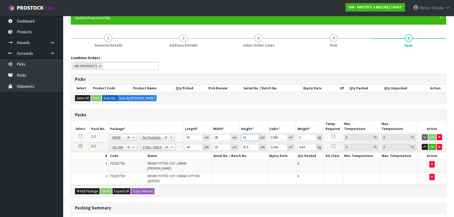
type input "32"
type input "11"
click button "OK" at bounding box center [432, 137] width 7 height 6
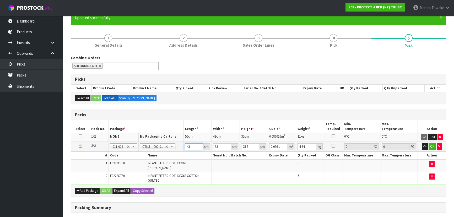
type input "4"
type input "0.003366"
type input "44"
type input "0.037026"
type input "44"
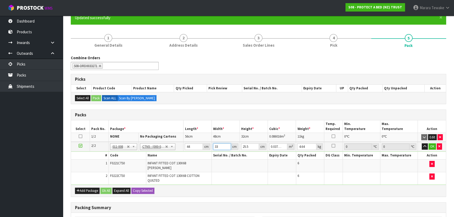
type input "3"
type input "0.003366"
type input "35"
type input "0.03927"
type input "35"
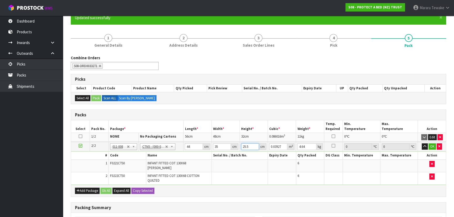
type input "2"
type input "0.00308"
type input "28"
type input "0.04312"
type input "28"
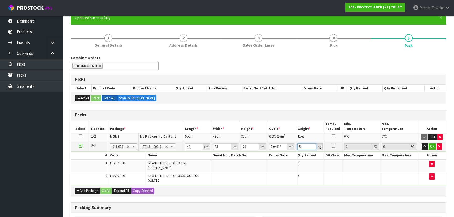
type input "5"
click at [422, 144] on button "button" at bounding box center [425, 147] width 6 height 6
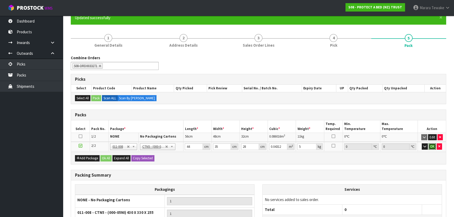
click button "OK" at bounding box center [432, 147] width 7 height 6
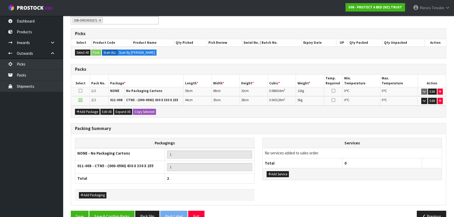
scroll to position [105, 0]
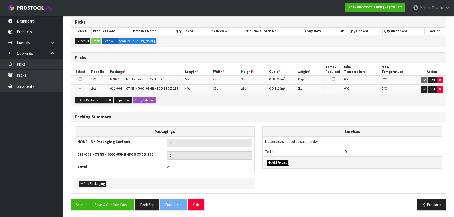
click at [287, 163] on button "Add Service" at bounding box center [278, 163] width 22 height 6
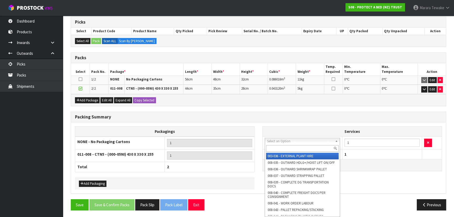
click at [291, 150] on input "text" at bounding box center [302, 148] width 73 height 7
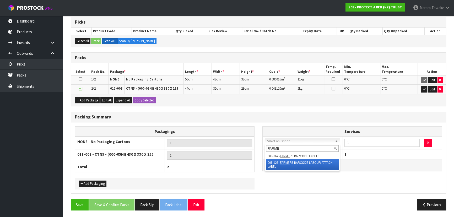
type input "FARME"
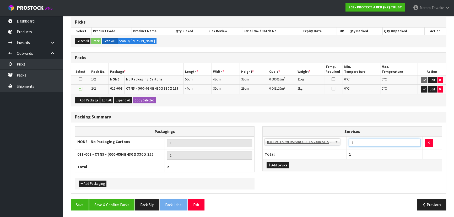
drag, startPoint x: 358, startPoint y: 142, endPoint x: 341, endPoint y: 139, distance: 17.1
click at [343, 140] on tr "003-036 - EXTERNAL PLANT HIRE 008-035 - OUTWARD HDLG+/HOIST LIFT ON/OFF 008-036…" at bounding box center [352, 143] width 179 height 13
type input "12"
click at [120, 200] on button "Save & Confirm Packs" at bounding box center [111, 204] width 45 height 11
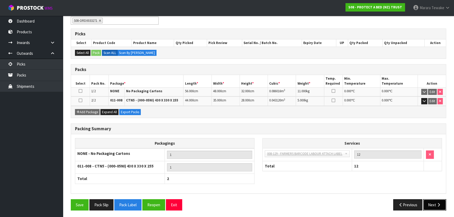
drag, startPoint x: 436, startPoint y: 203, endPoint x: 431, endPoint y: 202, distance: 5.7
click at [436, 203] on button "Next" at bounding box center [435, 204] width 23 height 11
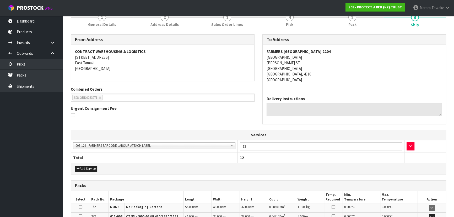
scroll to position [140, 0]
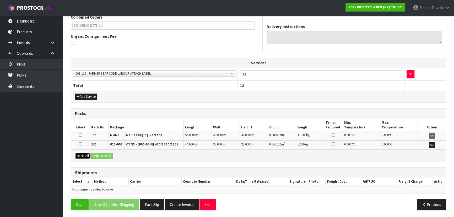
click at [83, 157] on button "Select All" at bounding box center [82, 156] width 15 height 6
click at [97, 157] on button "Ship Selected" at bounding box center [102, 156] width 22 height 6
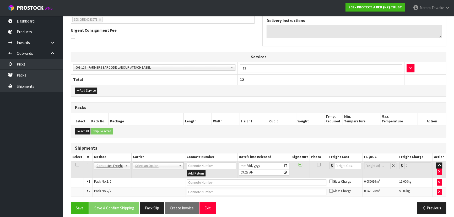
scroll to position [150, 0]
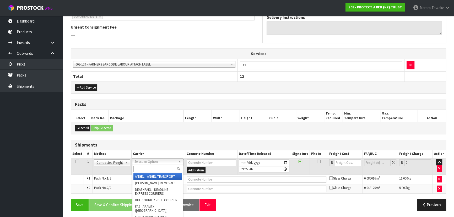
drag, startPoint x: 142, startPoint y: 162, endPoint x: 141, endPoint y: 168, distance: 5.8
click at [142, 167] on input "text" at bounding box center [158, 169] width 49 height 7
type input "NZP"
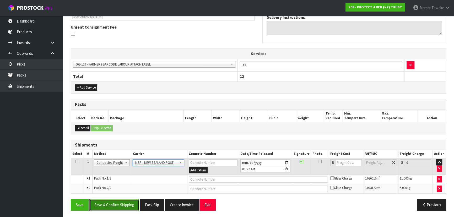
click at [104, 204] on button "Save & Confirm Shipping" at bounding box center [114, 204] width 50 height 11
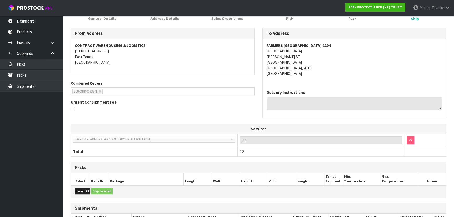
scroll to position [142, 0]
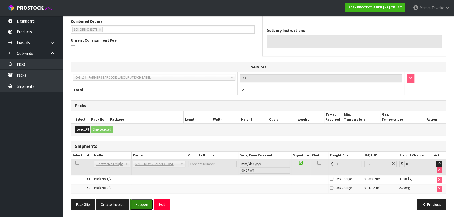
click at [142, 203] on button "Reopen" at bounding box center [141, 204] width 23 height 11
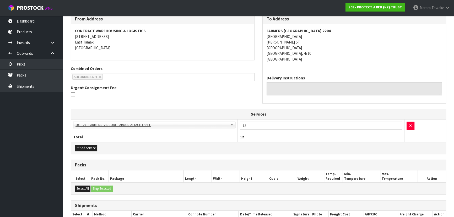
scroll to position [150, 0]
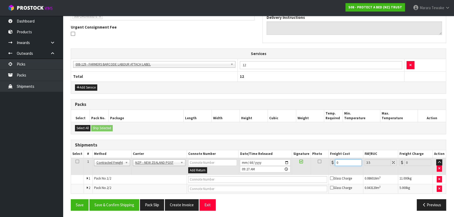
drag, startPoint x: 341, startPoint y: 162, endPoint x: 339, endPoint y: 149, distance: 13.5
click at [333, 154] on table "Select # Method Carrier Connote Number Date/Time Released Signature Photo Freig…" at bounding box center [258, 171] width 375 height 43
type input "2"
type input "2.07"
type input "23"
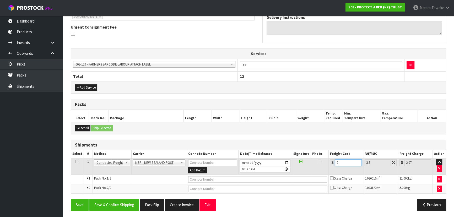
type input "23.8"
type input "23.4"
type input "24.22"
type input "23.40"
click at [130, 199] on button "Save & Confirm Shipping" at bounding box center [114, 204] width 50 height 11
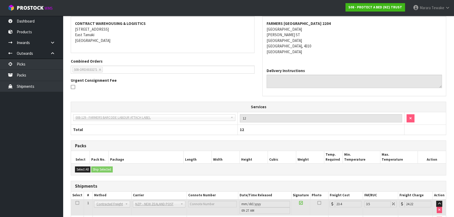
scroll to position [136, 0]
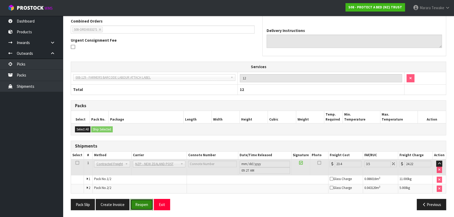
click at [142, 202] on button "Reopen" at bounding box center [141, 204] width 23 height 11
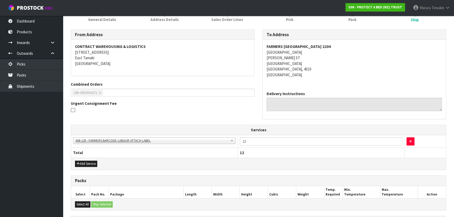
scroll to position [150, 0]
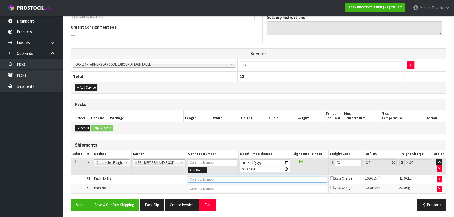
click at [204, 178] on input "text" at bounding box center [257, 179] width 139 height 7
type input "00894210379948058818"
click at [71, 199] on button "Save" at bounding box center [80, 204] width 18 height 11
drag, startPoint x: 217, startPoint y: 189, endPoint x: 216, endPoint y: 186, distance: 3.2
click at [217, 189] on input "text" at bounding box center [257, 189] width 139 height 7
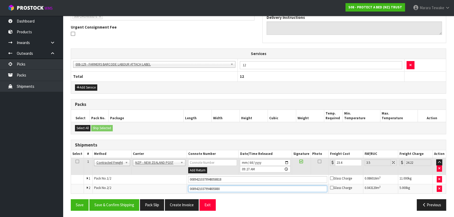
type input "00894210379948058801"
click at [71, 199] on button "Save" at bounding box center [80, 204] width 18 height 11
click at [115, 203] on button "Save & Confirm Shipping" at bounding box center [114, 204] width 50 height 11
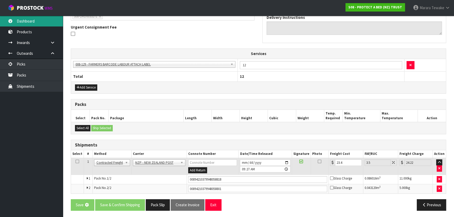
scroll to position [0, 0]
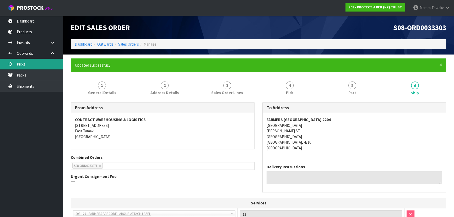
click at [47, 64] on link "Picks" at bounding box center [31, 64] width 63 height 11
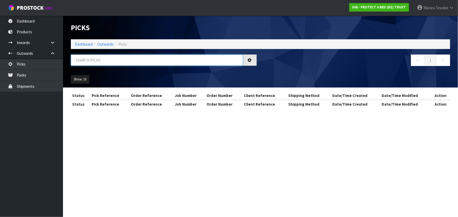
click at [87, 60] on input "text" at bounding box center [157, 60] width 172 height 11
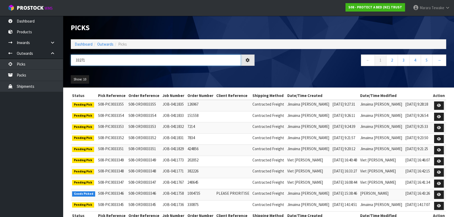
type input "33271"
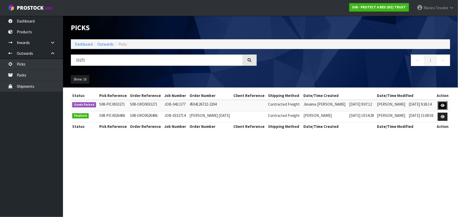
click at [439, 103] on link at bounding box center [443, 106] width 10 height 8
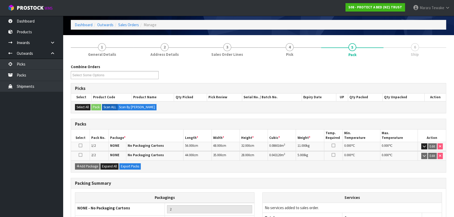
scroll to position [61, 0]
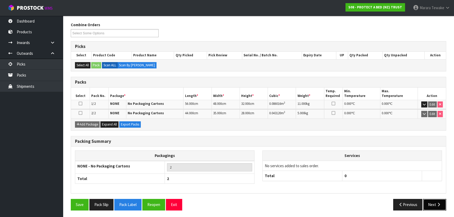
click at [437, 202] on button "Next" at bounding box center [435, 204] width 23 height 11
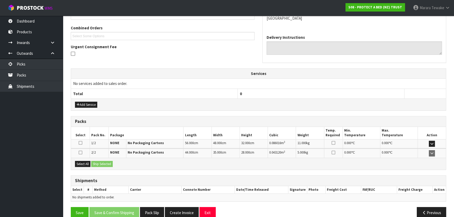
scroll to position [119, 0]
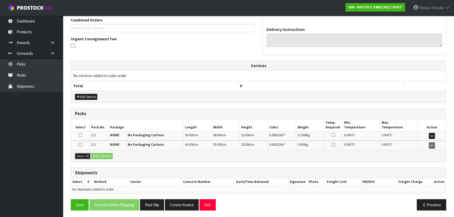
click at [84, 154] on button "Select All" at bounding box center [82, 156] width 15 height 6
click at [107, 154] on button "Ship Selected" at bounding box center [102, 156] width 22 height 6
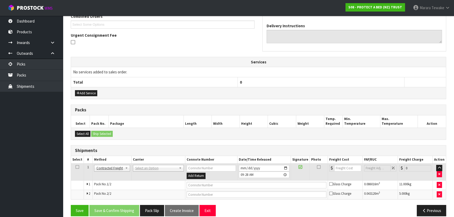
scroll to position [128, 0]
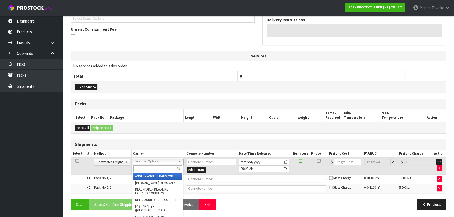
click at [155, 170] on input "text" at bounding box center [158, 169] width 49 height 7
type input "NZP"
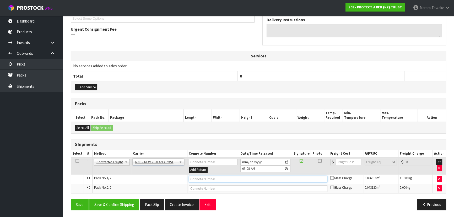
click at [201, 179] on input "text" at bounding box center [258, 179] width 139 height 7
type input "00894210379948058818"
click at [71, 199] on button "Save" at bounding box center [80, 204] width 18 height 11
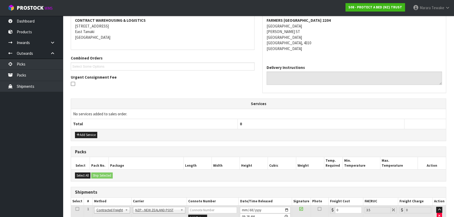
scroll to position [147, 0]
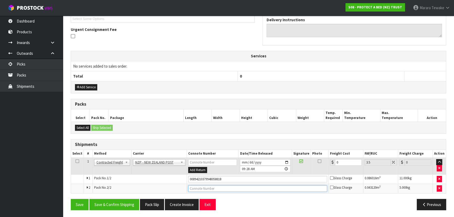
click at [262, 188] on input "text" at bounding box center [257, 189] width 139 height 7
type input "00894210379948058801"
click at [71, 199] on button "Save" at bounding box center [80, 204] width 18 height 11
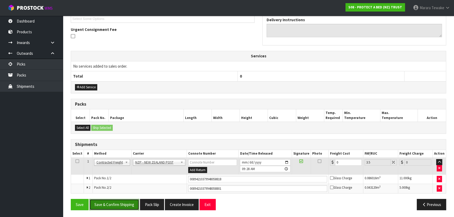
click at [115, 203] on button "Save & Confirm Shipping" at bounding box center [114, 204] width 50 height 11
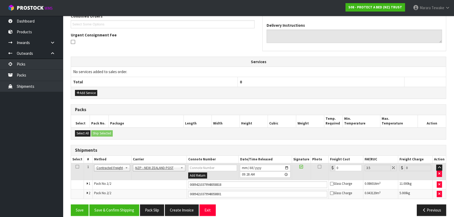
scroll to position [0, 0]
